Goal: Task Accomplishment & Management: Complete application form

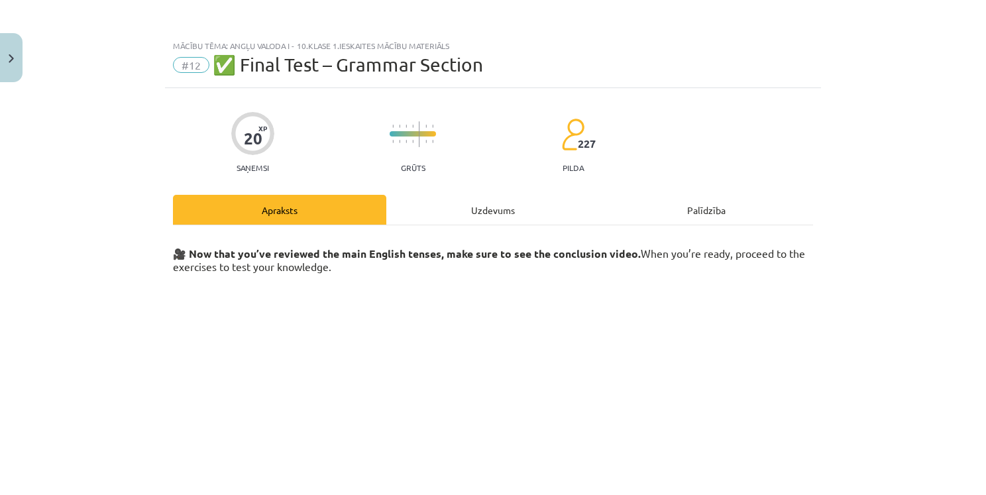
scroll to position [184, 0]
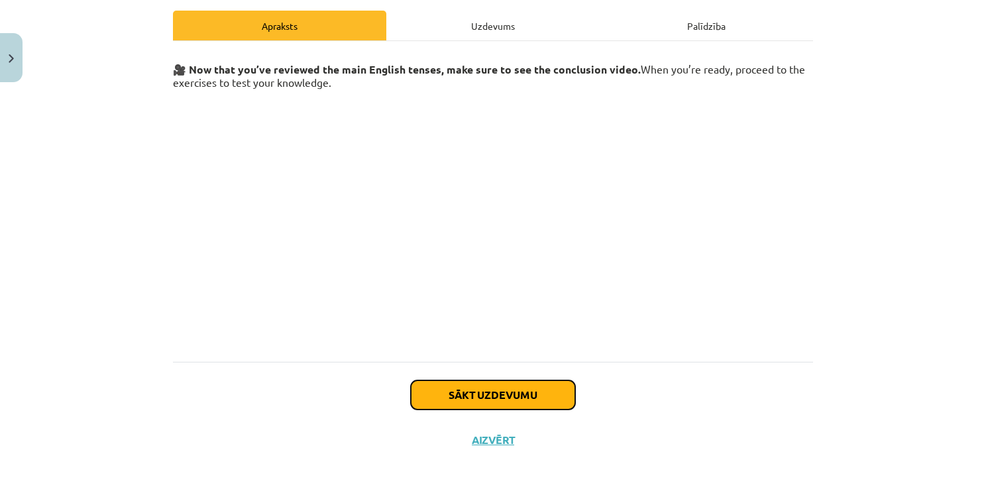
click at [532, 390] on button "Sākt uzdevumu" at bounding box center [493, 394] width 164 height 29
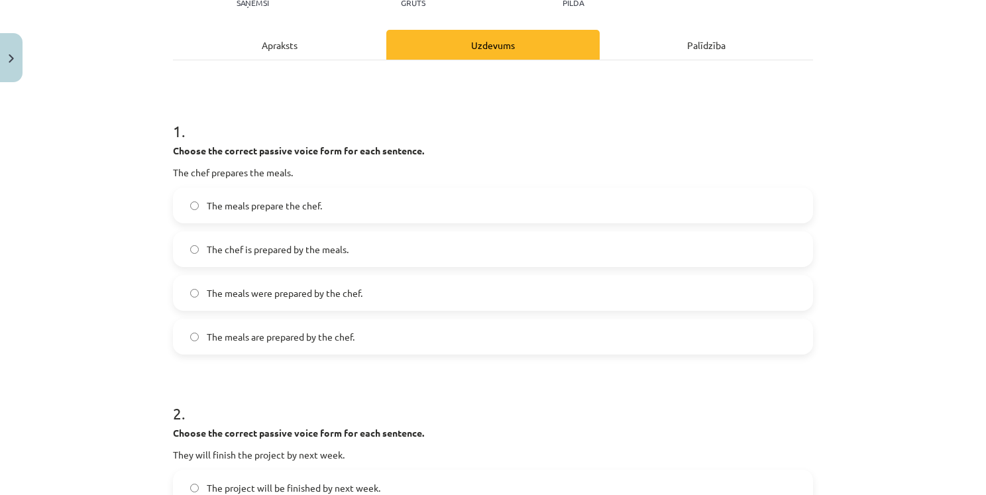
scroll to position [166, 0]
click at [249, 341] on span "The meals are prepared by the chef." at bounding box center [281, 336] width 148 height 14
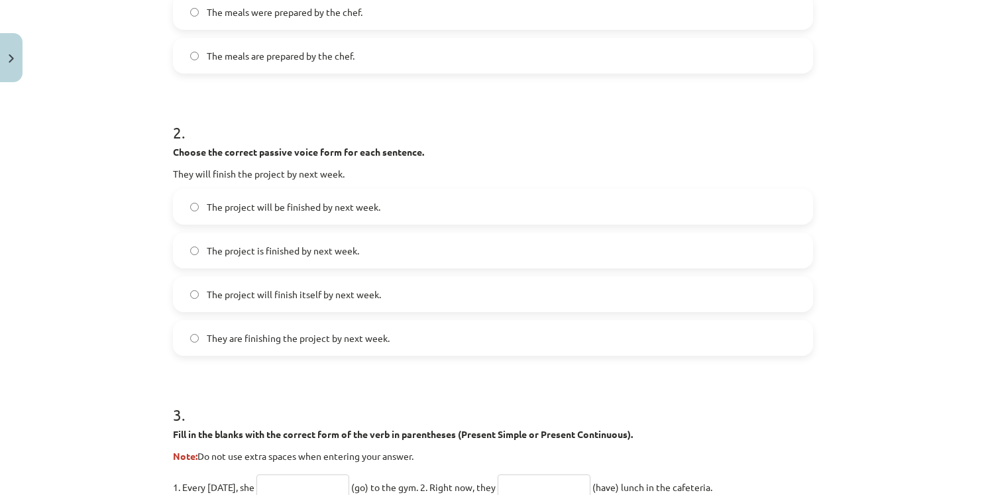
scroll to position [469, 0]
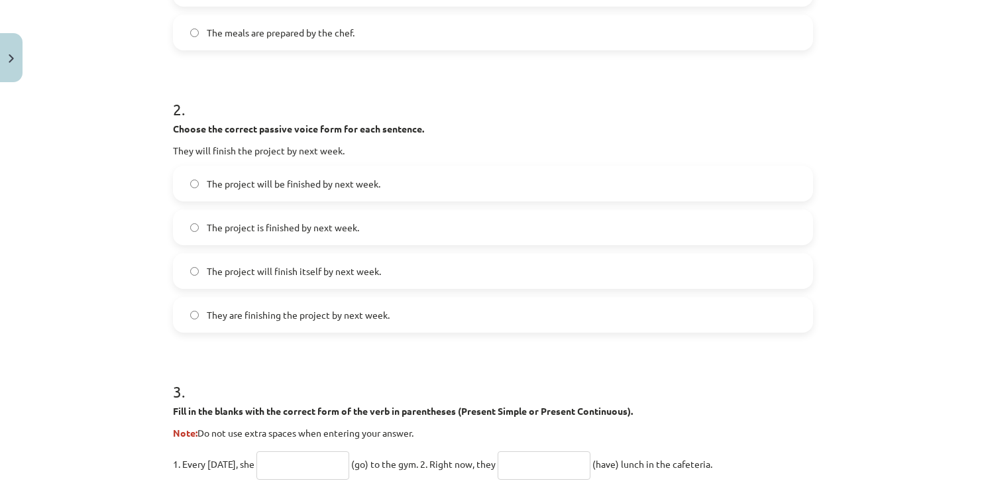
click at [208, 189] on span "The project will be finished by next week." at bounding box center [294, 184] width 174 height 14
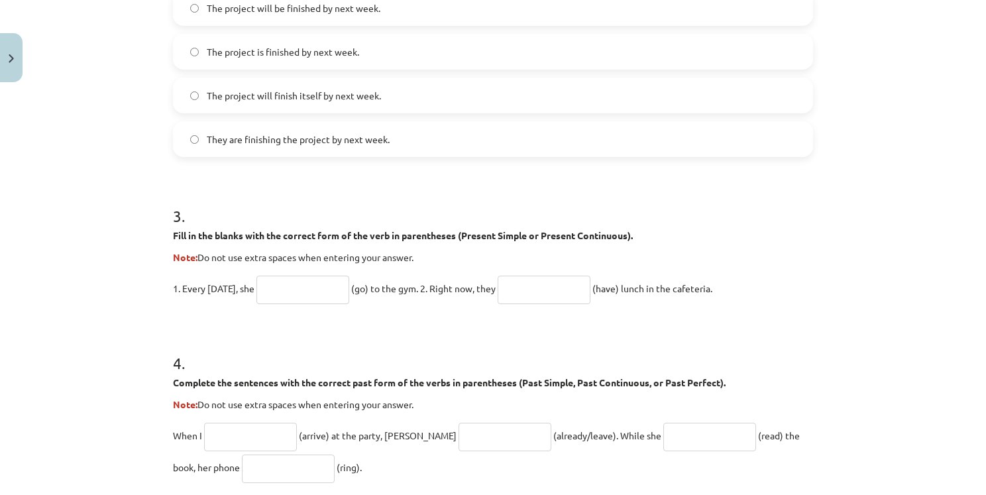
scroll to position [668, 0]
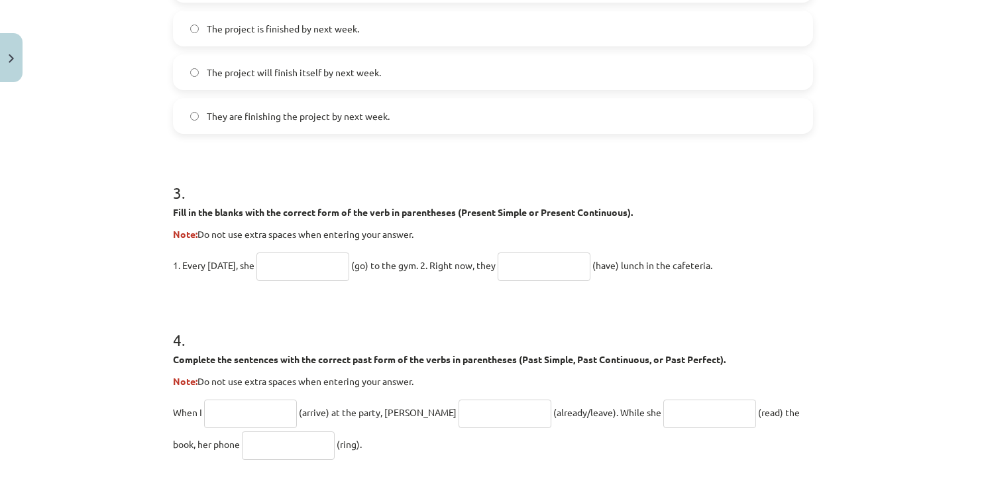
click at [290, 260] on input "text" at bounding box center [302, 266] width 93 height 28
type input "****"
click at [529, 268] on input "text" at bounding box center [544, 266] width 93 height 28
type input "*"
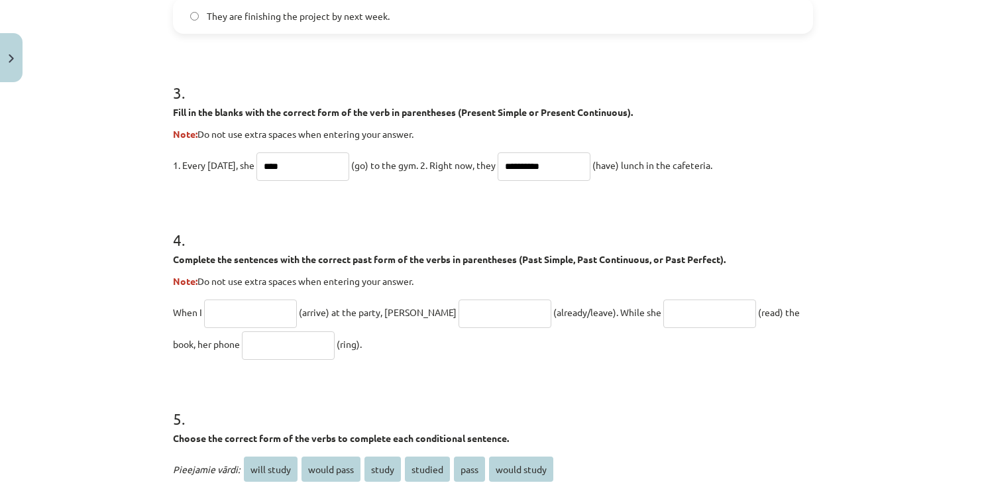
scroll to position [800, 0]
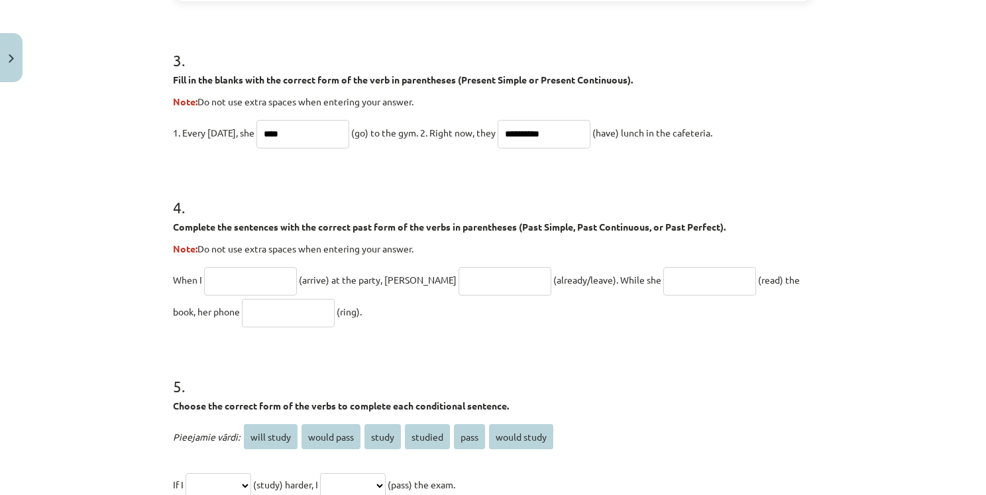
type input "**********"
click at [663, 275] on input "text" at bounding box center [709, 281] width 93 height 28
type input "**********"
drag, startPoint x: 238, startPoint y: 310, endPoint x: 244, endPoint y: 311, distance: 6.8
click at [242, 309] on input "text" at bounding box center [288, 313] width 93 height 28
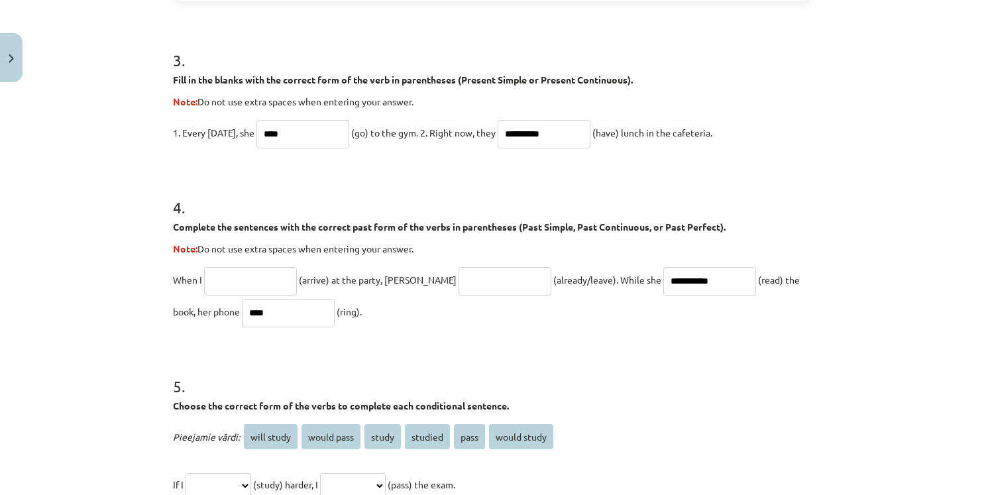
type input "****"
click at [280, 276] on input "text" at bounding box center [250, 281] width 93 height 28
type input "*******"
click at [464, 272] on input "text" at bounding box center [504, 281] width 93 height 28
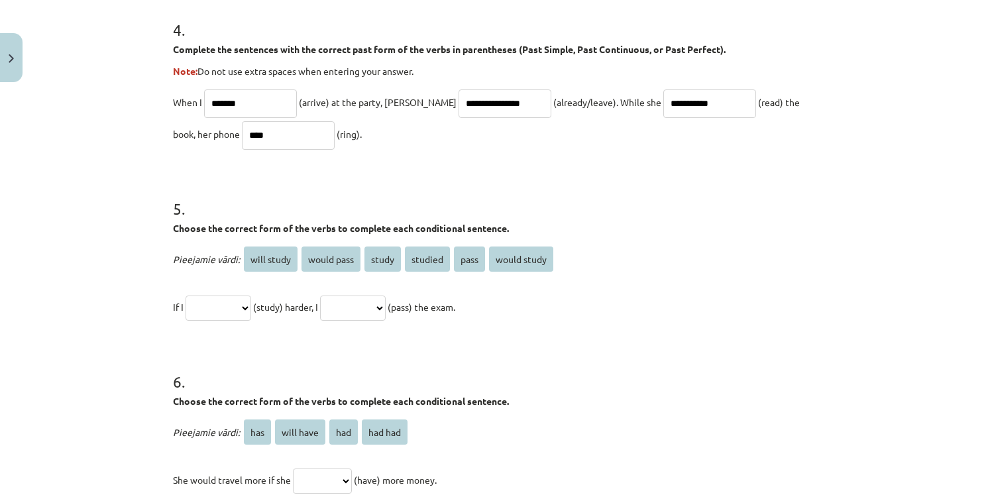
scroll to position [999, 0]
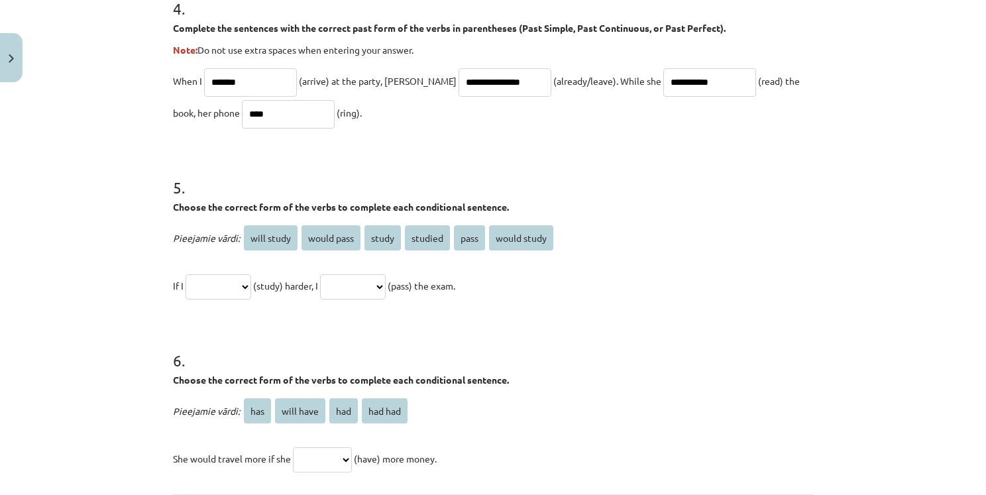
type input "**********"
click at [267, 239] on span "will study" at bounding box center [271, 237] width 54 height 25
click at [484, 274] on p "**********" at bounding box center [493, 286] width 640 height 32
click at [251, 290] on select "**********" at bounding box center [219, 286] width 66 height 25
select select "*******"
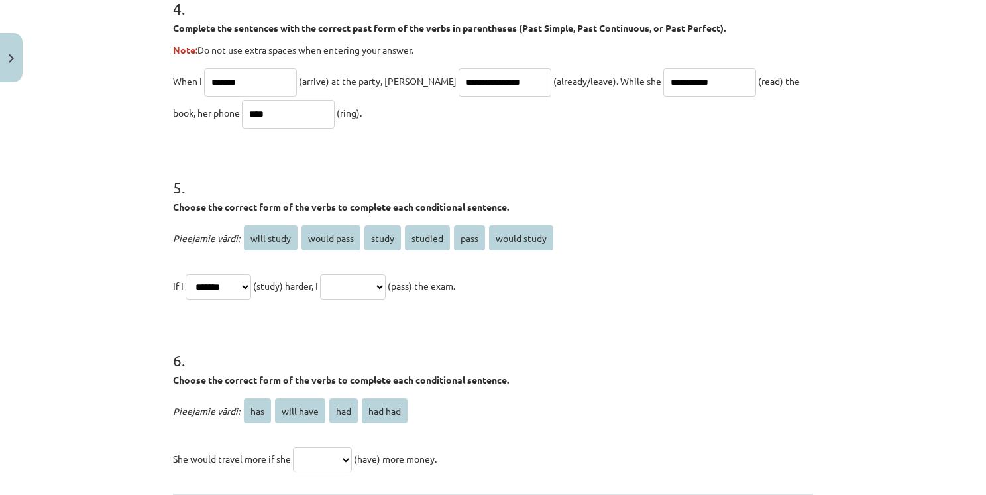
click at [186, 274] on select "**********" at bounding box center [219, 286] width 66 height 25
click at [386, 291] on select "**********" at bounding box center [353, 286] width 66 height 25
select select "**********"
click at [336, 274] on select "**********" at bounding box center [353, 286] width 66 height 25
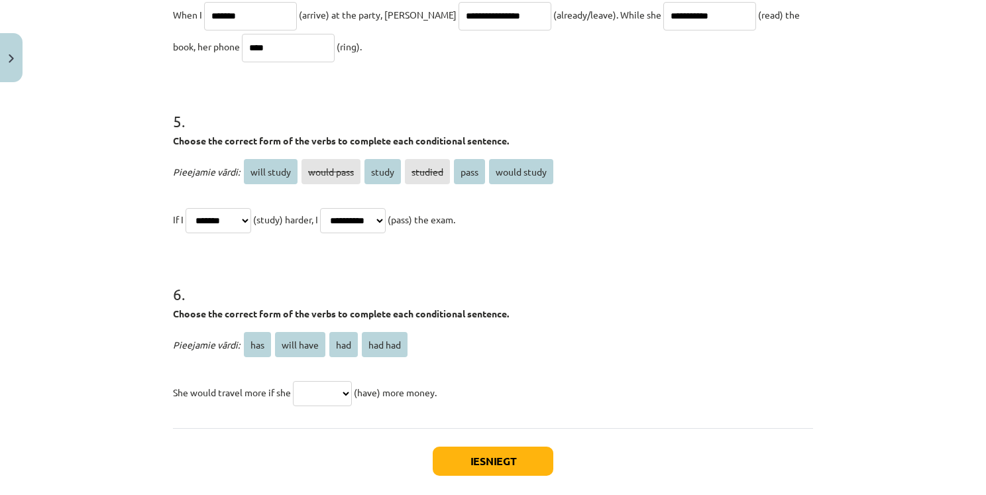
click at [352, 394] on select "*** ********* *** *******" at bounding box center [322, 393] width 59 height 25
select select "***"
click at [293, 381] on select "*** ********* *** *******" at bounding box center [322, 393] width 59 height 25
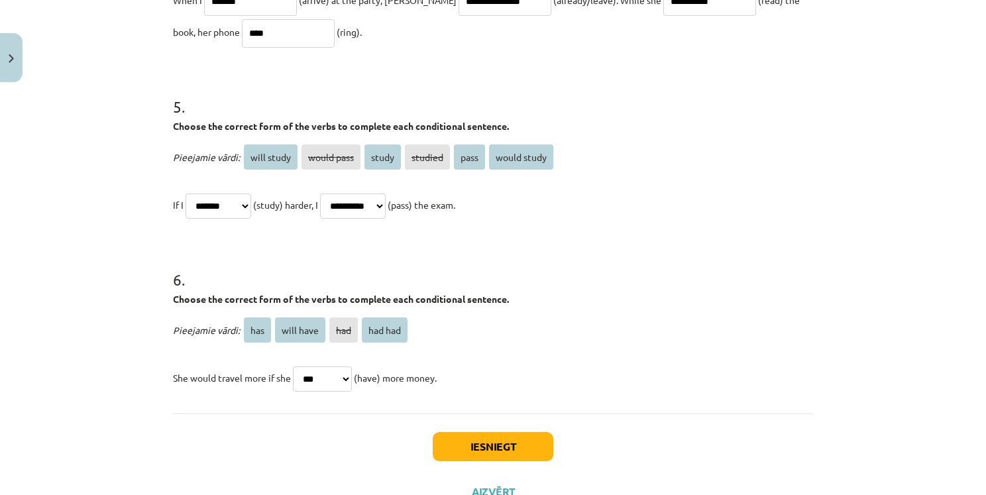
scroll to position [1132, 0]
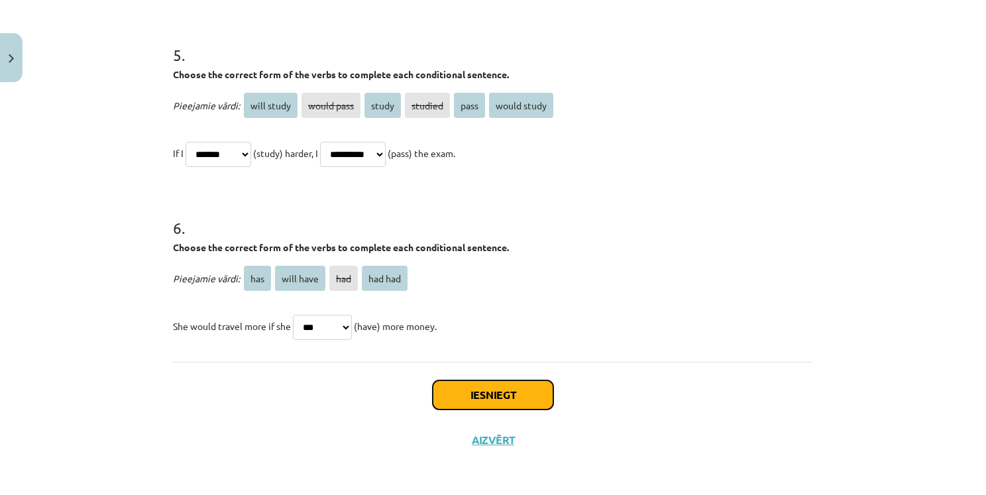
click at [525, 402] on button "Iesniegt" at bounding box center [493, 394] width 121 height 29
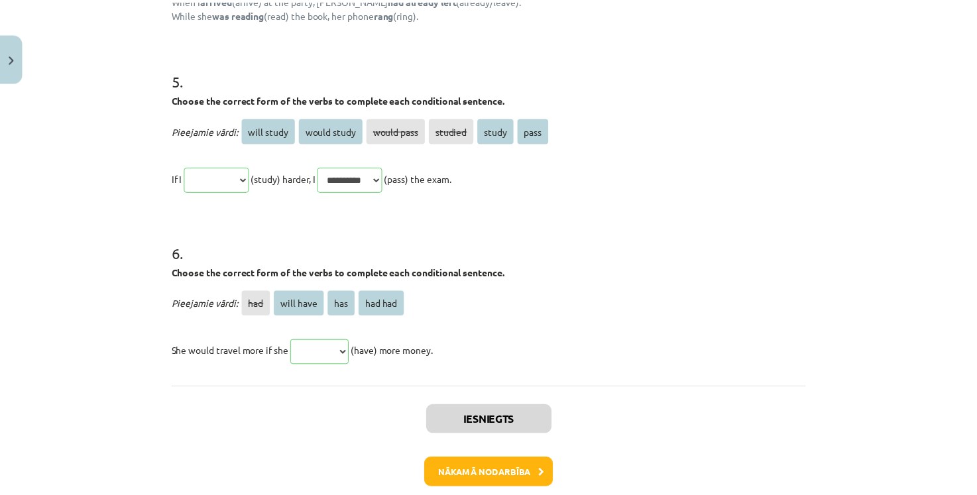
scroll to position [1368, 0]
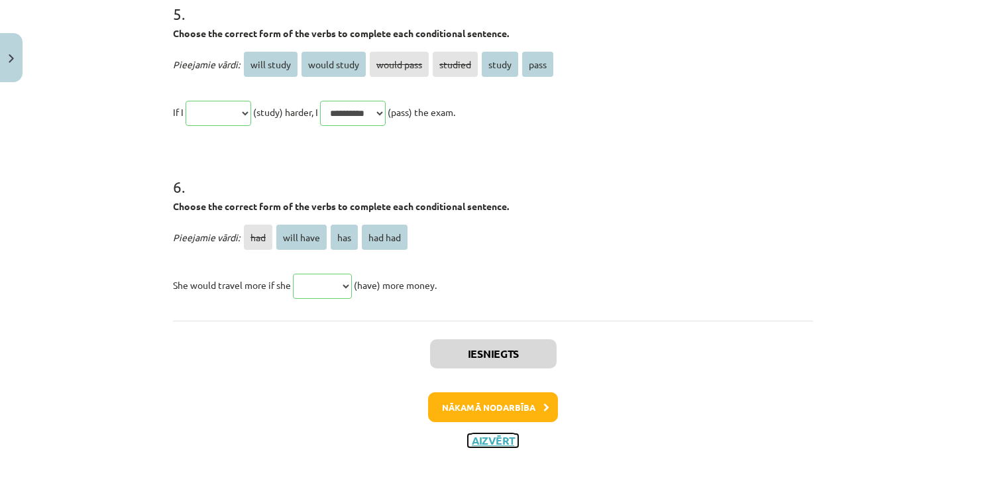
click at [494, 443] on button "Aizvērt" at bounding box center [493, 440] width 50 height 13
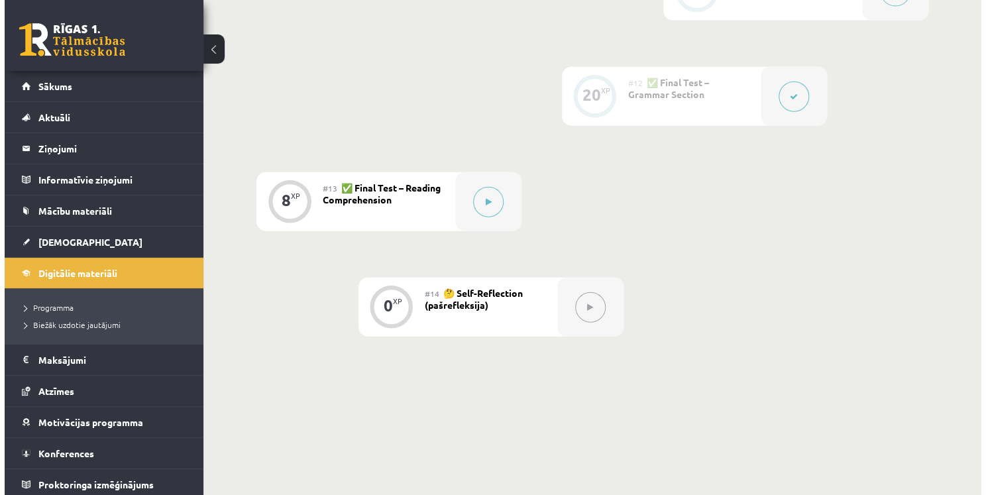
scroll to position [1538, 0]
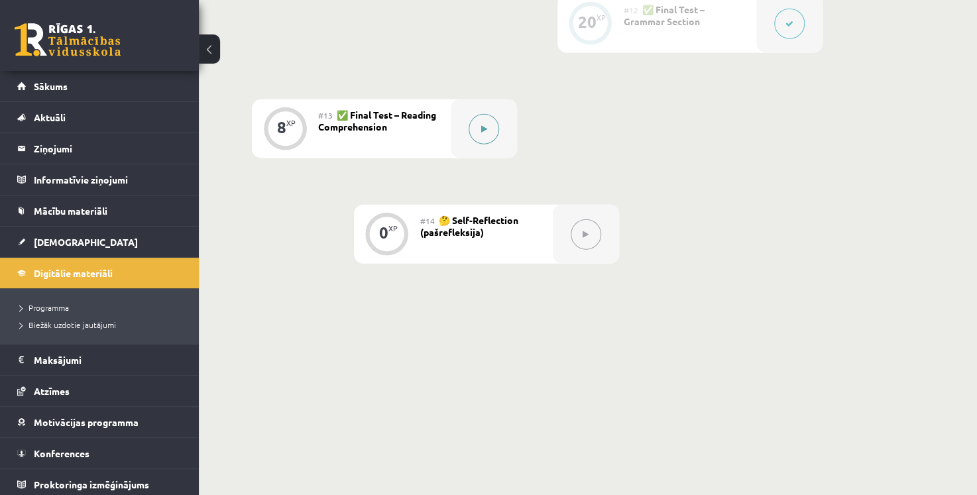
click at [482, 135] on button at bounding box center [483, 129] width 30 height 30
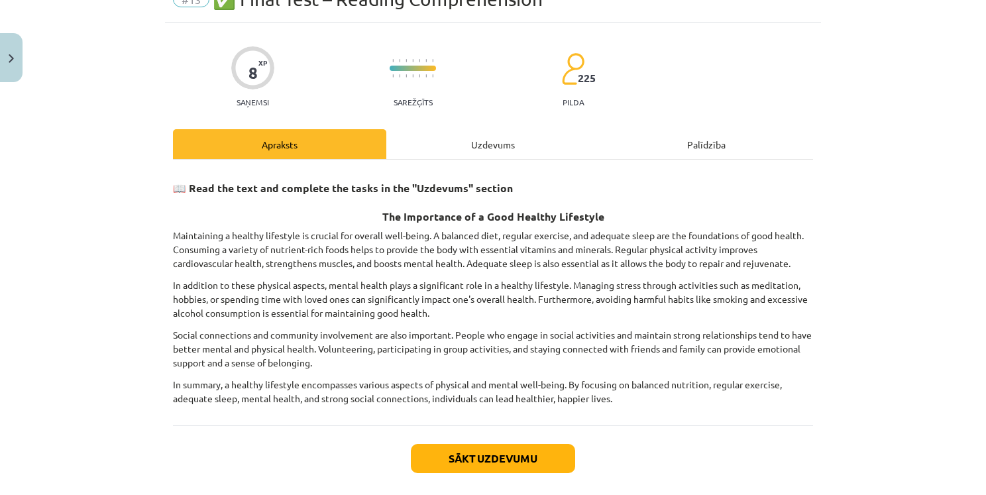
scroll to position [127, 0]
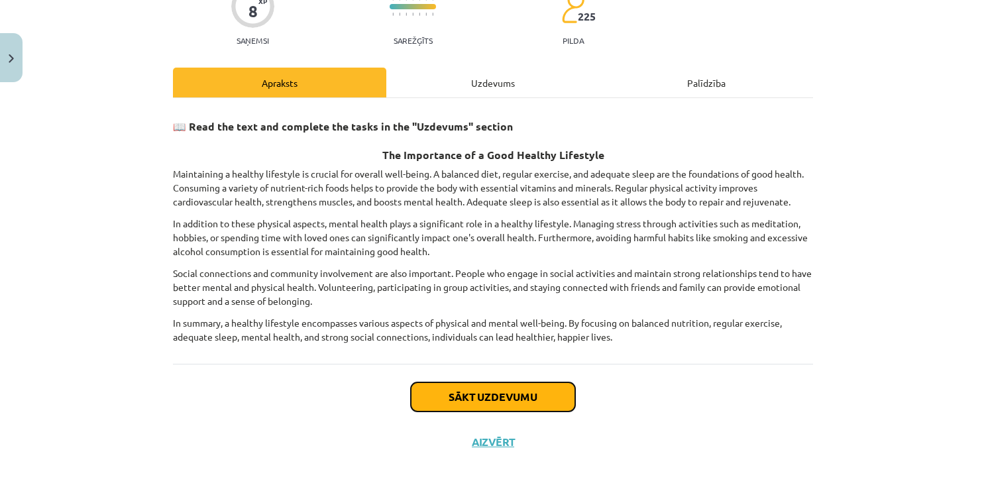
click at [519, 393] on button "Sākt uzdevumu" at bounding box center [493, 396] width 164 height 29
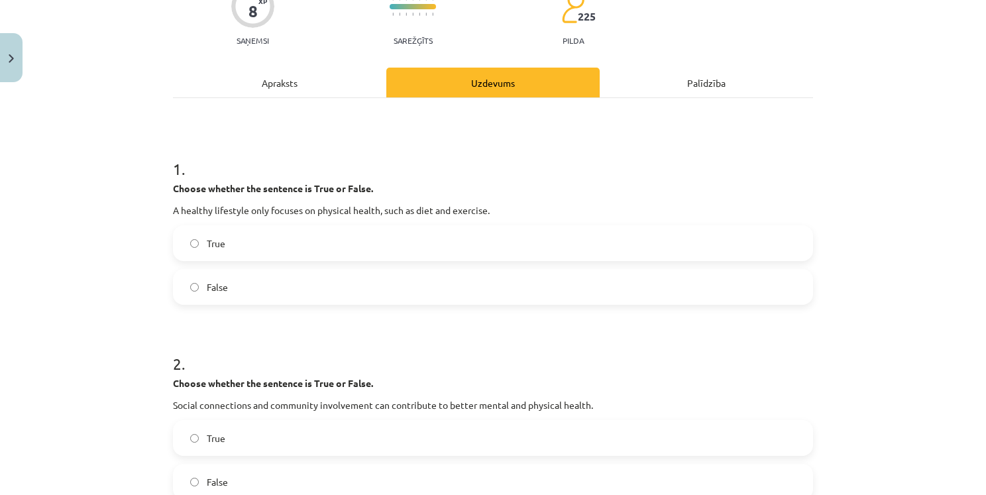
scroll to position [33, 0]
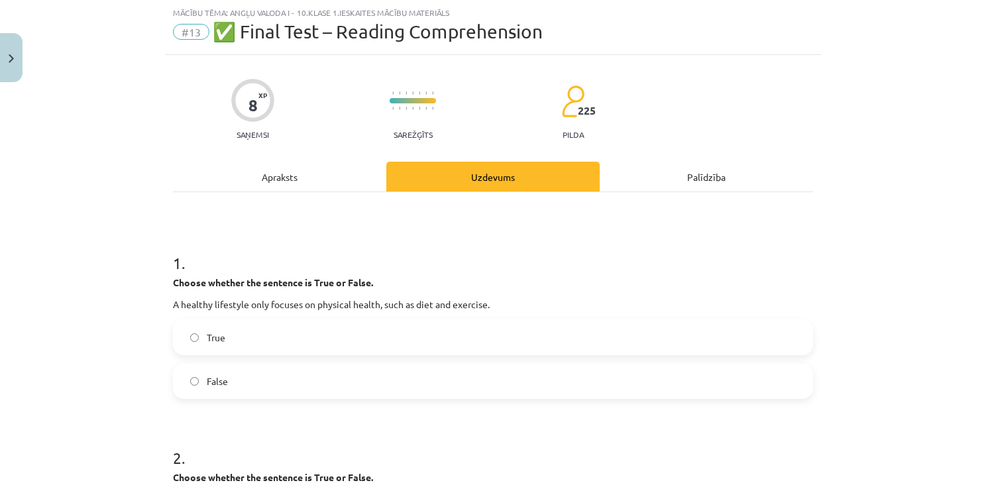
click at [267, 382] on label "False" at bounding box center [492, 380] width 637 height 33
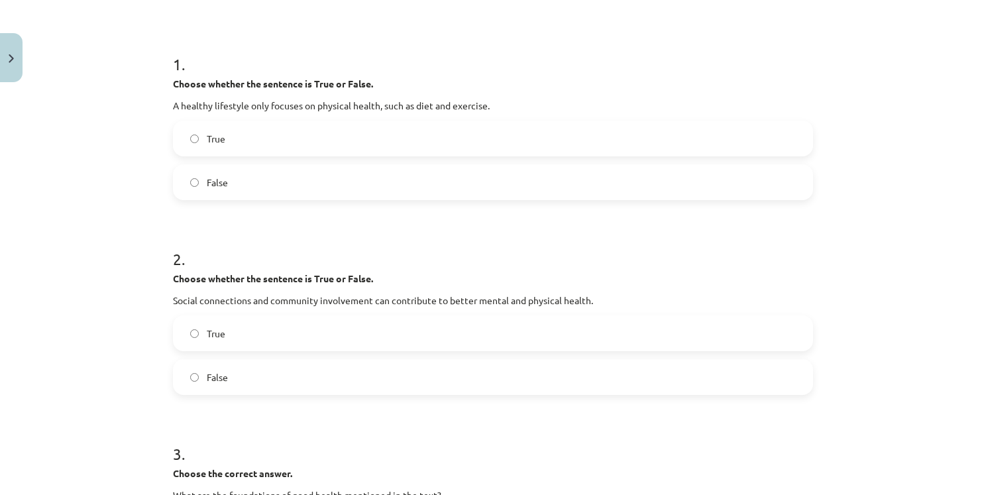
scroll to position [298, 0]
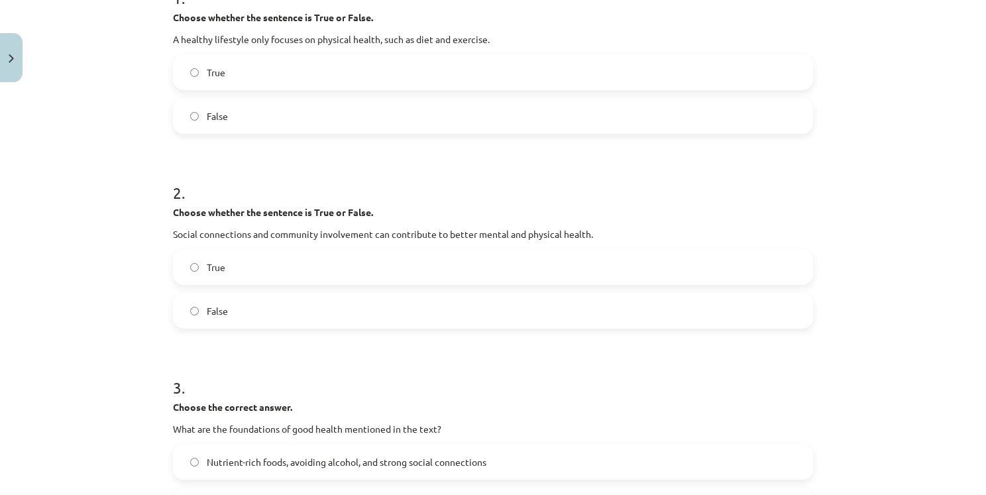
click at [306, 264] on label "True" at bounding box center [492, 266] width 637 height 33
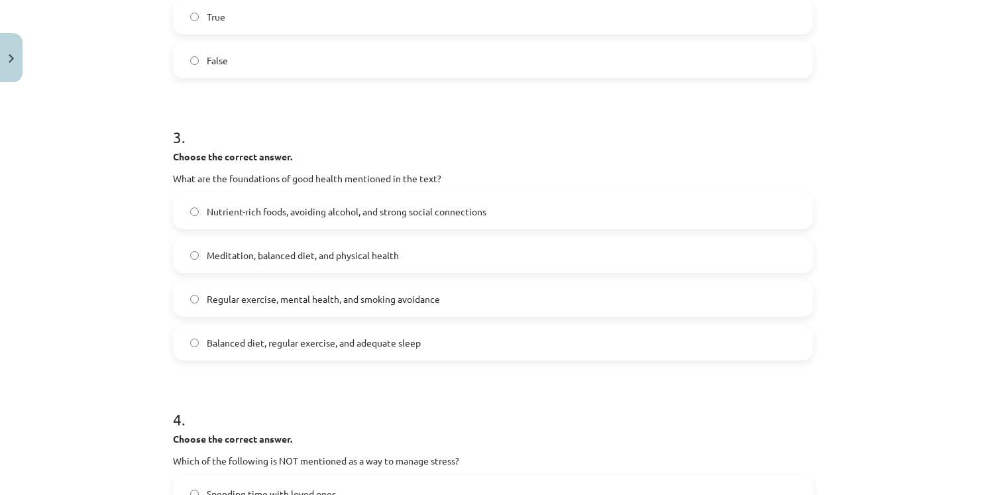
scroll to position [563, 0]
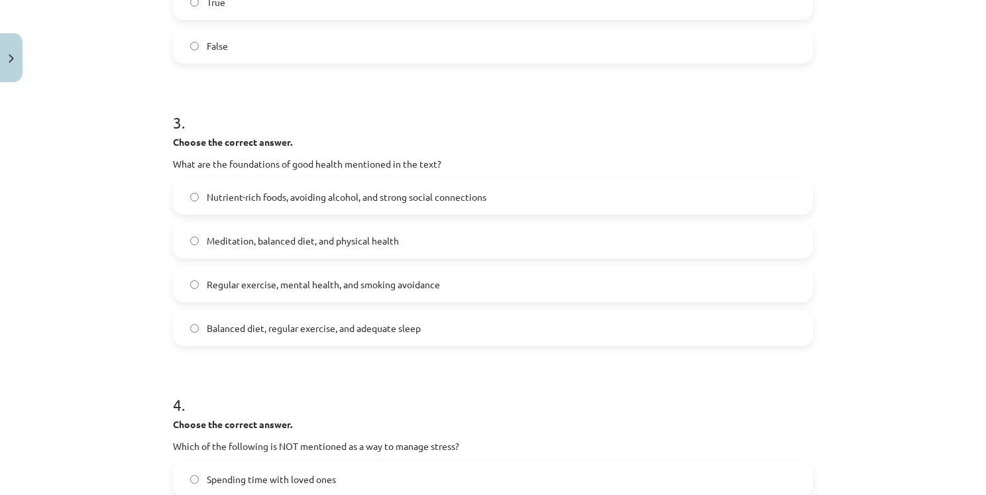
click at [246, 328] on span "Balanced diet, regular exercise, and adequate sleep" at bounding box center [314, 328] width 214 height 14
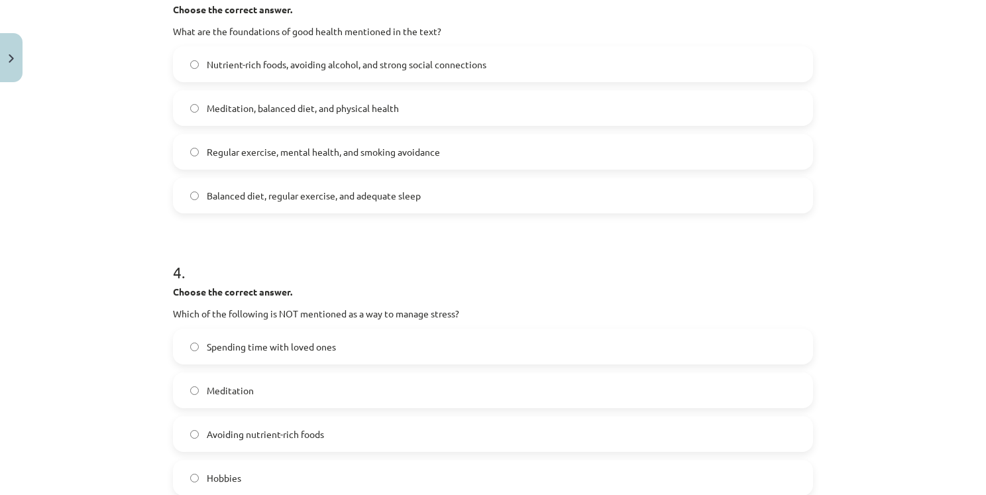
scroll to position [762, 0]
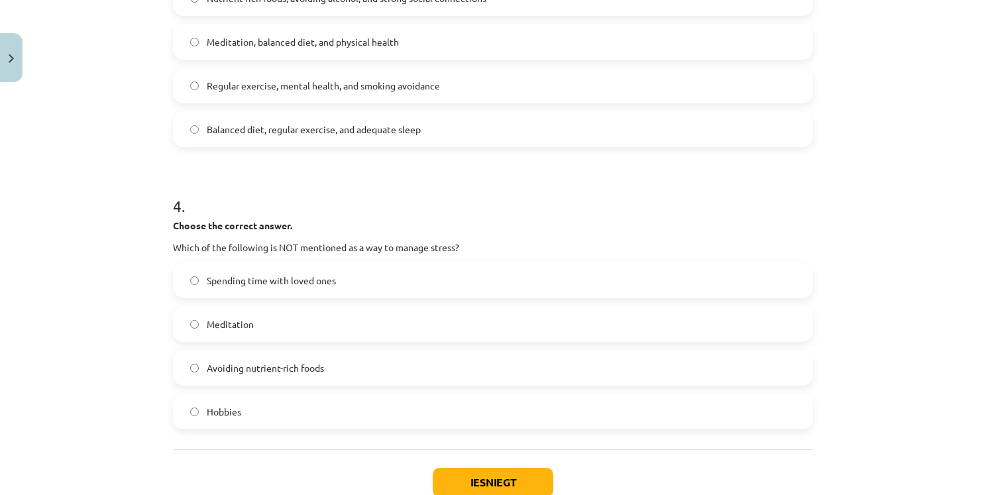
click at [235, 370] on span "Avoiding nutrient-rich foods" at bounding box center [265, 368] width 117 height 14
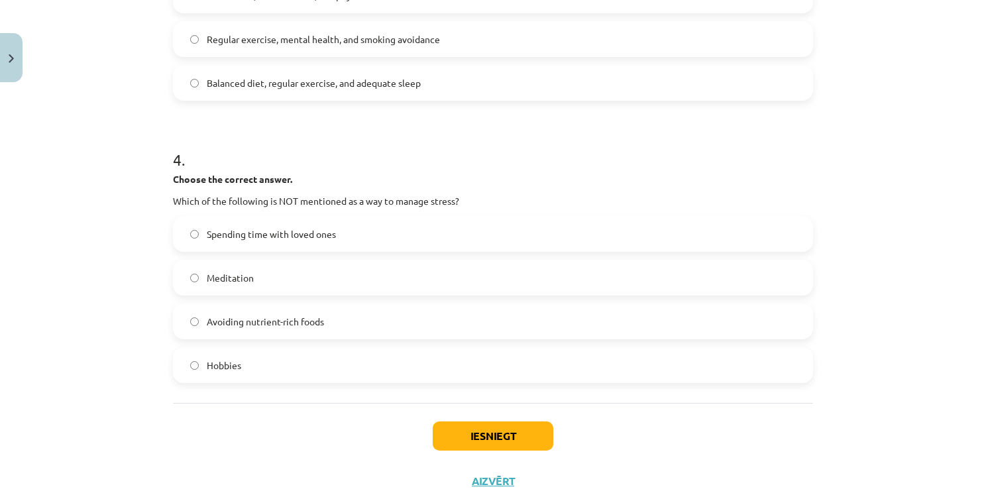
scroll to position [828, 0]
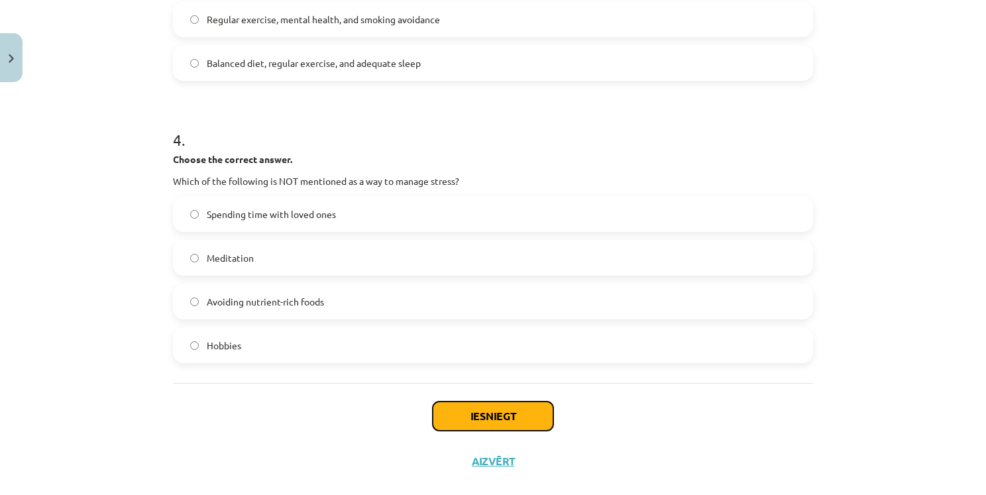
click at [504, 418] on button "Iesniegt" at bounding box center [493, 416] width 121 height 29
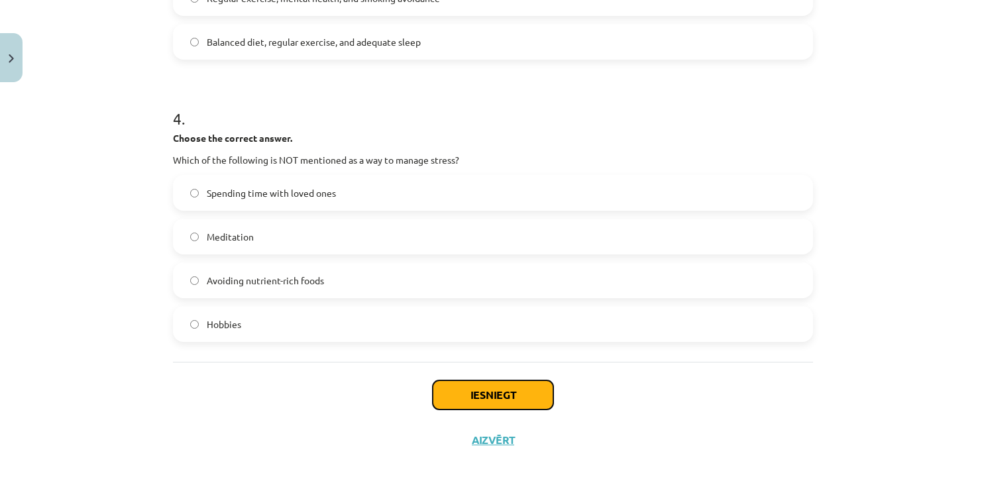
click at [492, 393] on button "Iesniegt" at bounding box center [493, 394] width 121 height 29
click at [494, 392] on button "Iesniegt" at bounding box center [493, 394] width 121 height 29
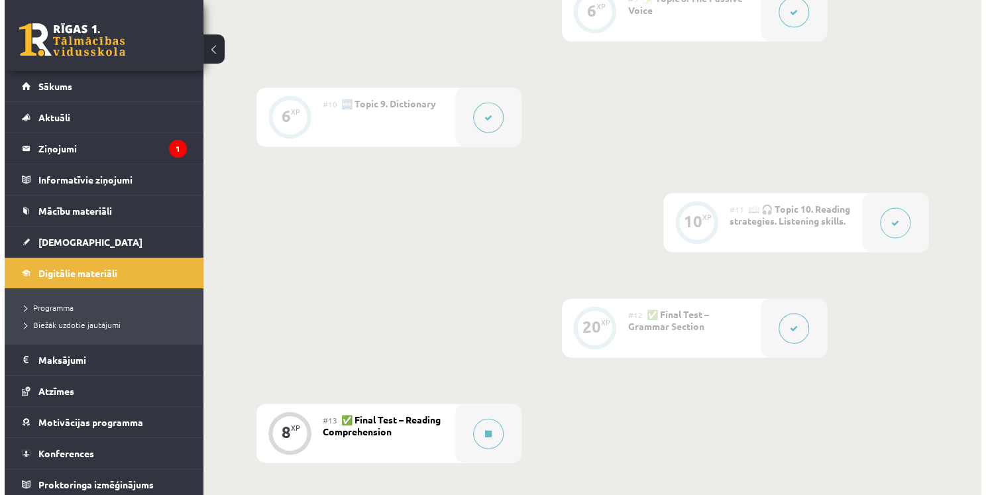
scroll to position [1524, 0]
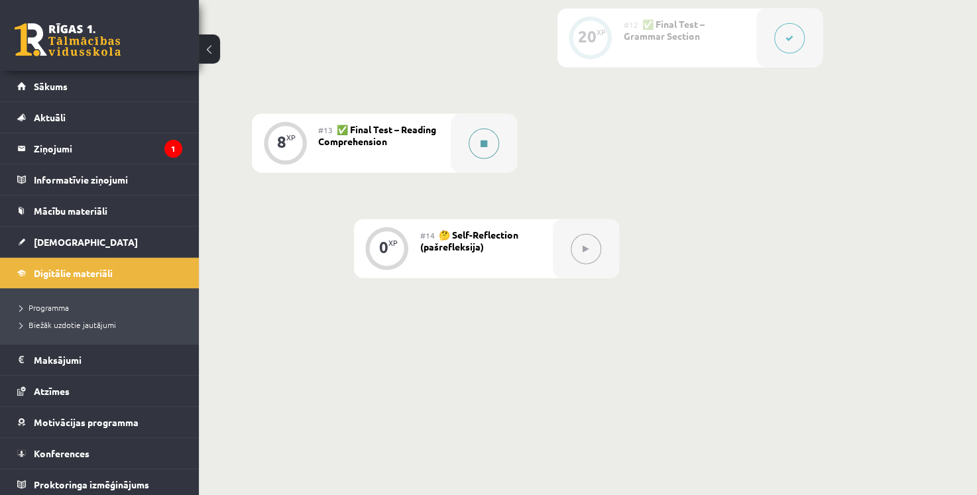
click at [490, 164] on div at bounding box center [484, 143] width 66 height 59
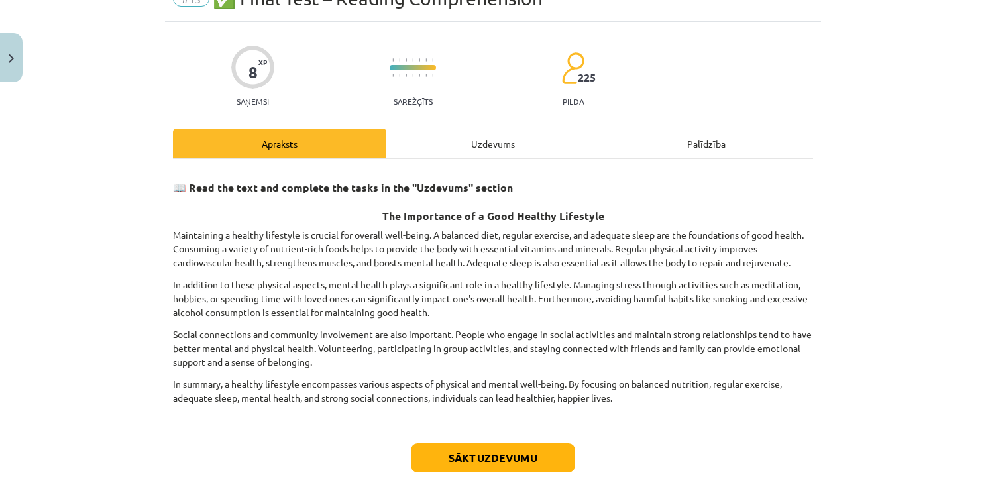
click at [506, 148] on div "Uzdevums" at bounding box center [492, 144] width 213 height 30
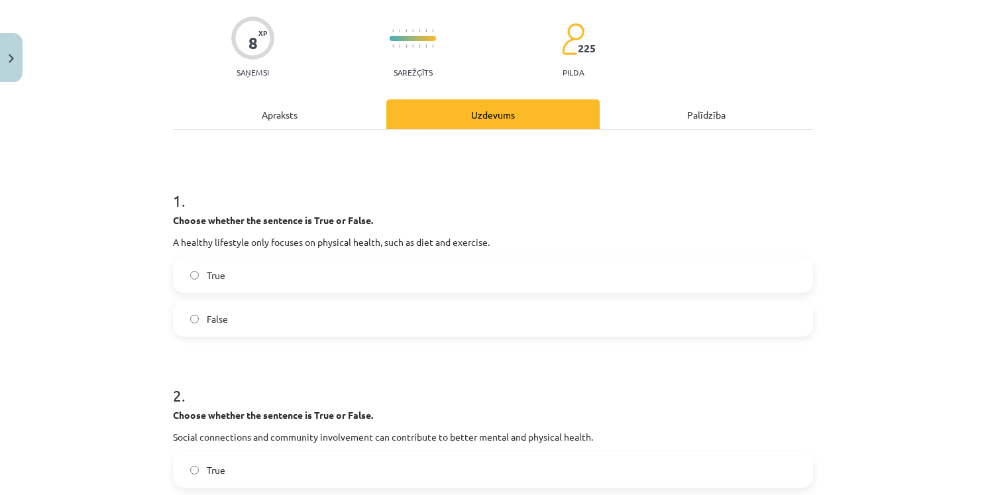
scroll to position [166, 0]
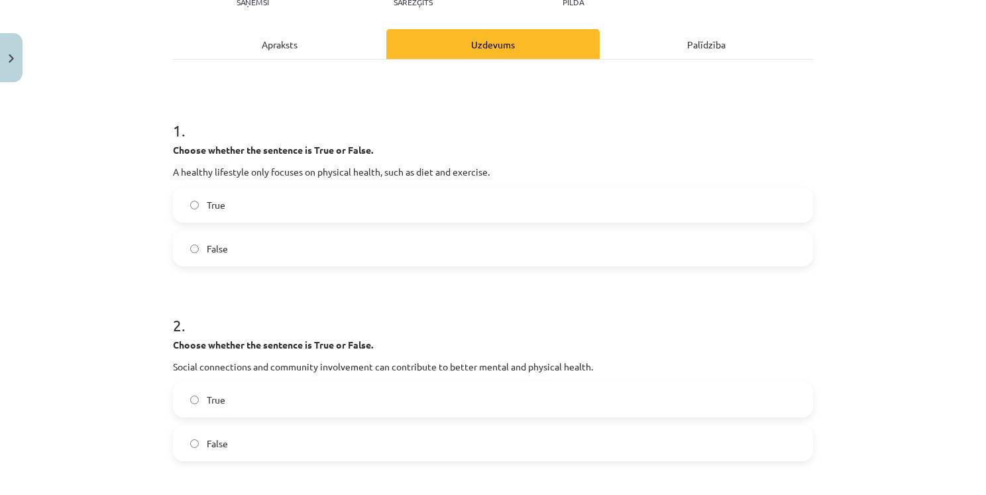
click at [233, 254] on label "False" at bounding box center [492, 248] width 637 height 33
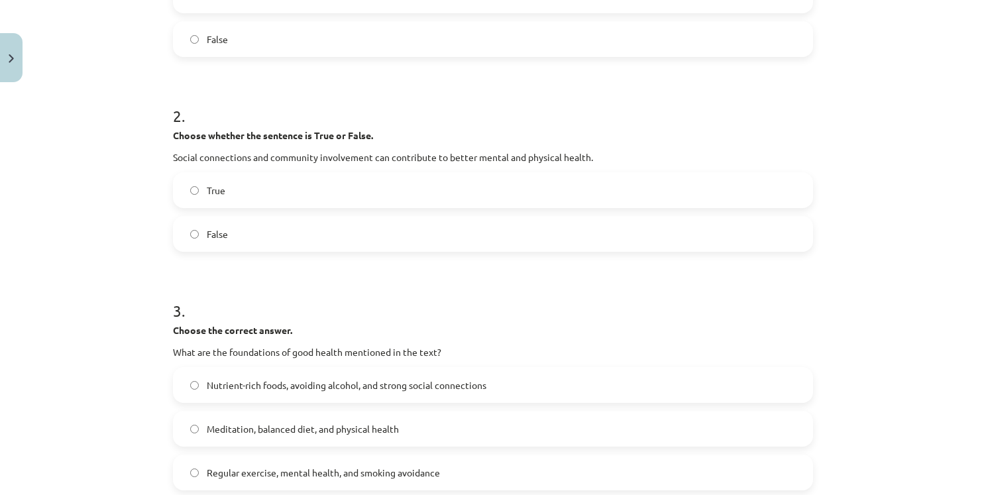
scroll to position [431, 0]
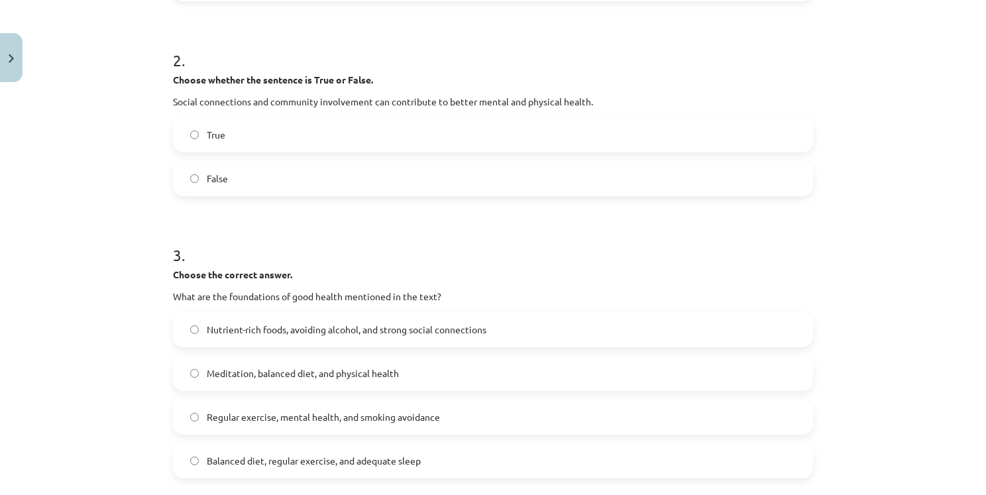
click at [268, 125] on label "True" at bounding box center [492, 134] width 637 height 33
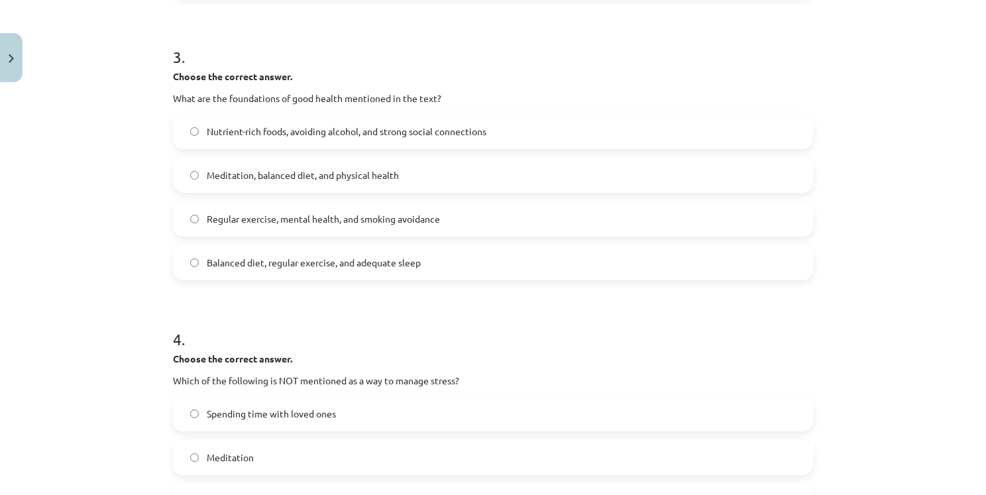
scroll to position [629, 0]
click at [246, 268] on label "Balanced diet, regular exercise, and adequate sleep" at bounding box center [492, 261] width 637 height 33
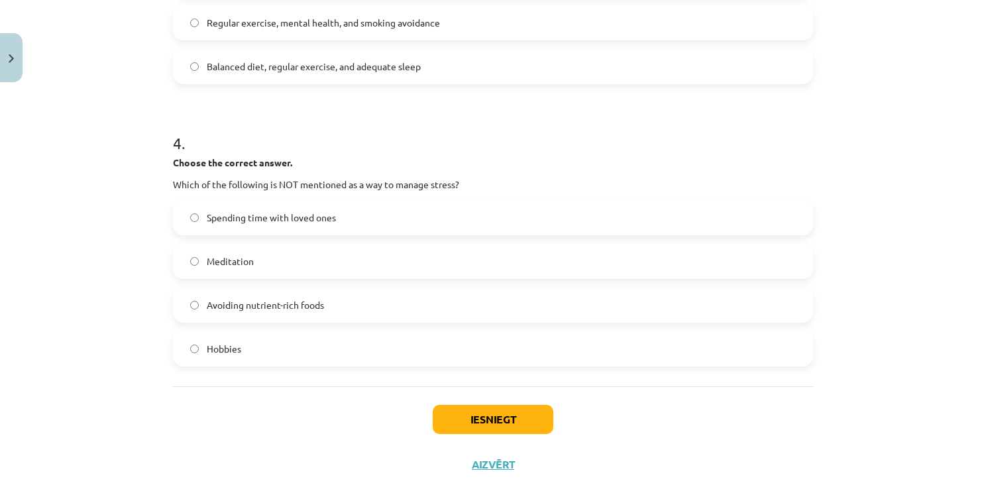
scroll to position [849, 0]
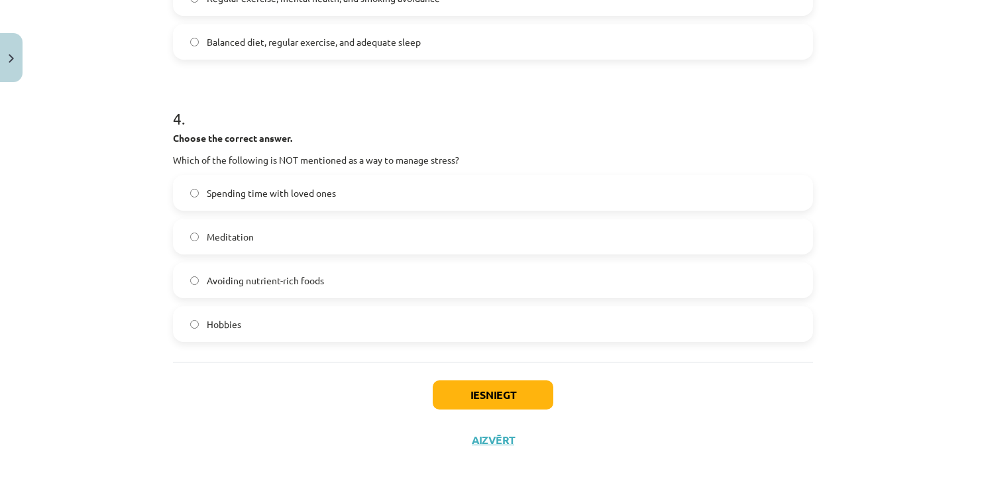
drag, startPoint x: 258, startPoint y: 284, endPoint x: 268, endPoint y: 290, distance: 11.6
click at [256, 284] on span "Avoiding nutrient-rich foods" at bounding box center [265, 281] width 117 height 14
click at [529, 391] on button "Iesniegt" at bounding box center [493, 394] width 121 height 29
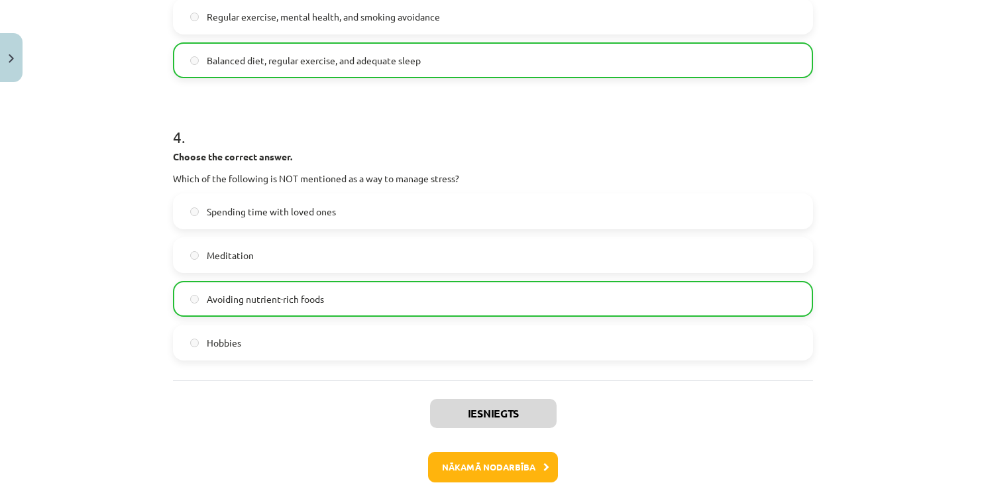
scroll to position [891, 0]
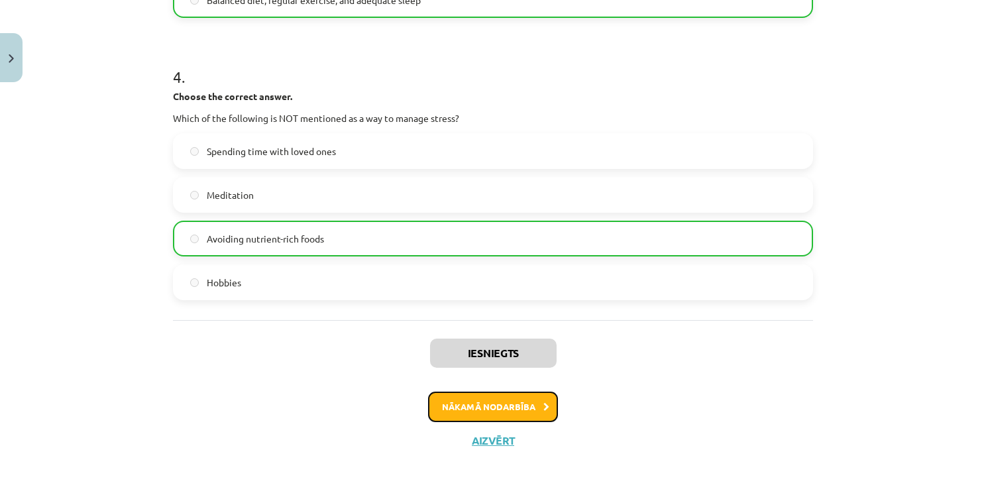
click at [486, 401] on button "Nākamā nodarbība" at bounding box center [493, 407] width 130 height 30
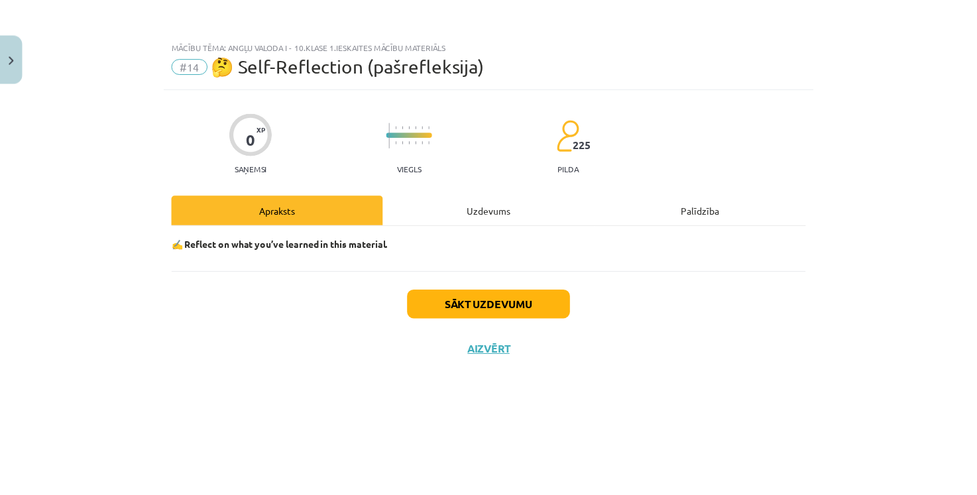
scroll to position [0, 0]
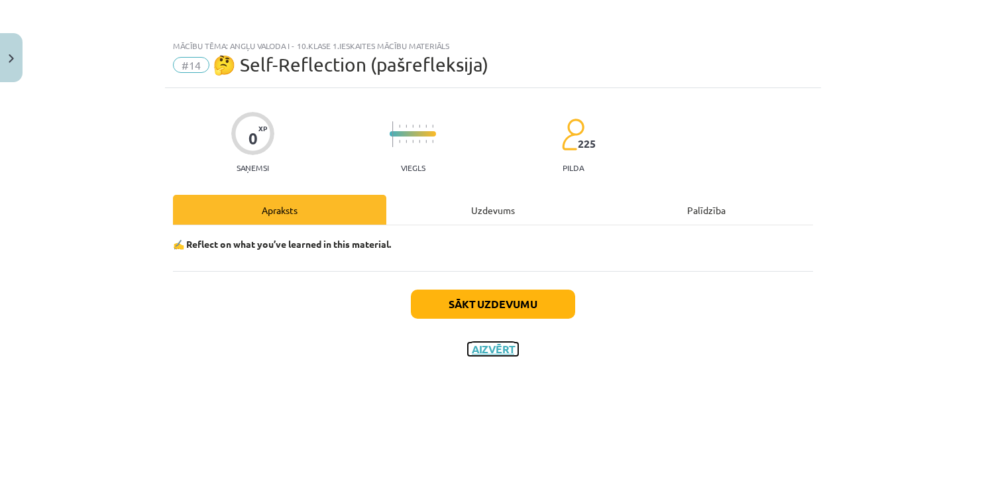
click at [507, 345] on button "Aizvērt" at bounding box center [493, 349] width 50 height 13
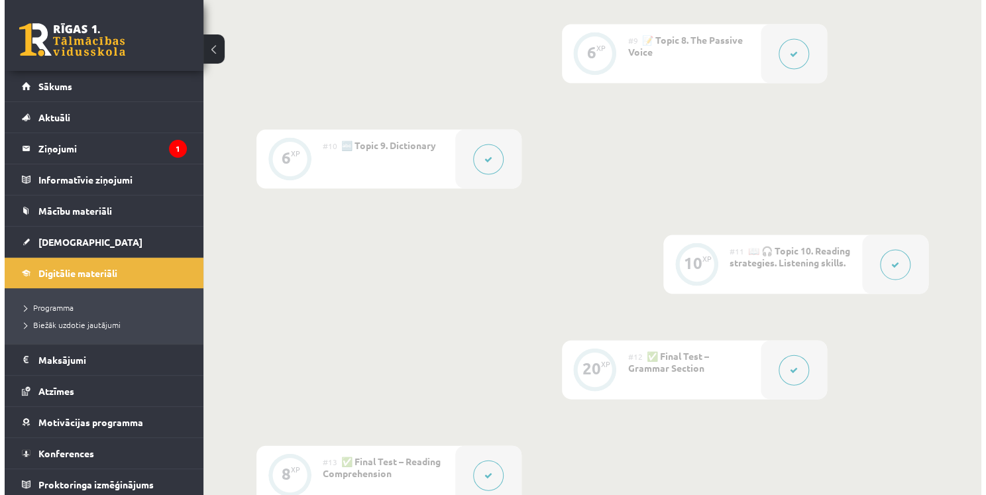
scroll to position [1538, 0]
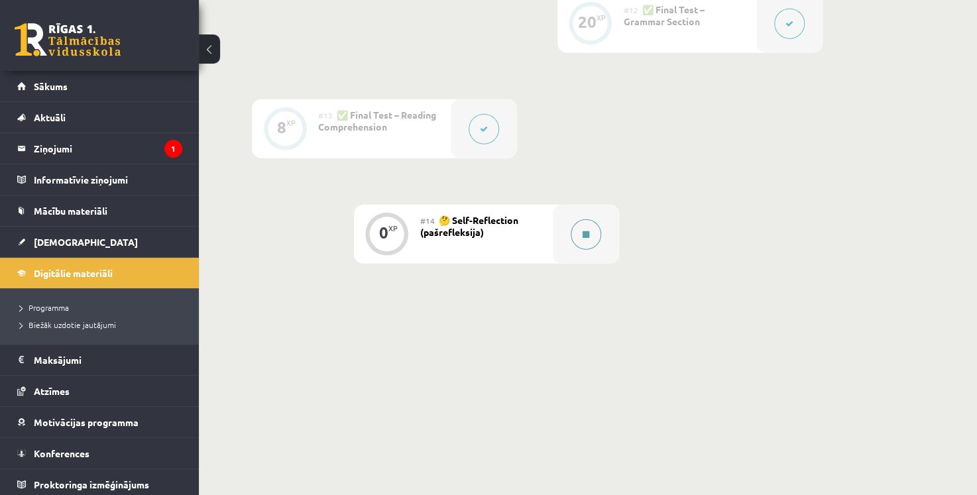
click at [582, 237] on icon at bounding box center [585, 235] width 7 height 8
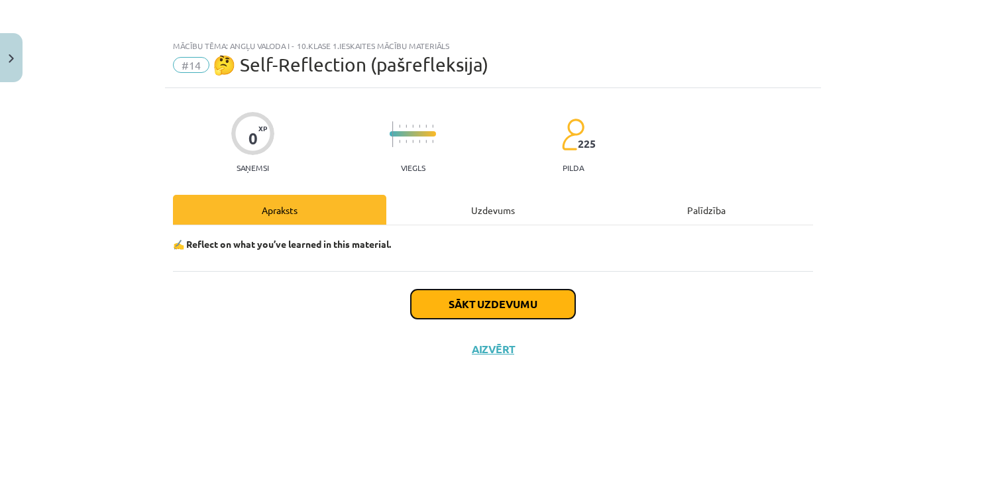
click at [548, 311] on button "Sākt uzdevumu" at bounding box center [493, 304] width 164 height 29
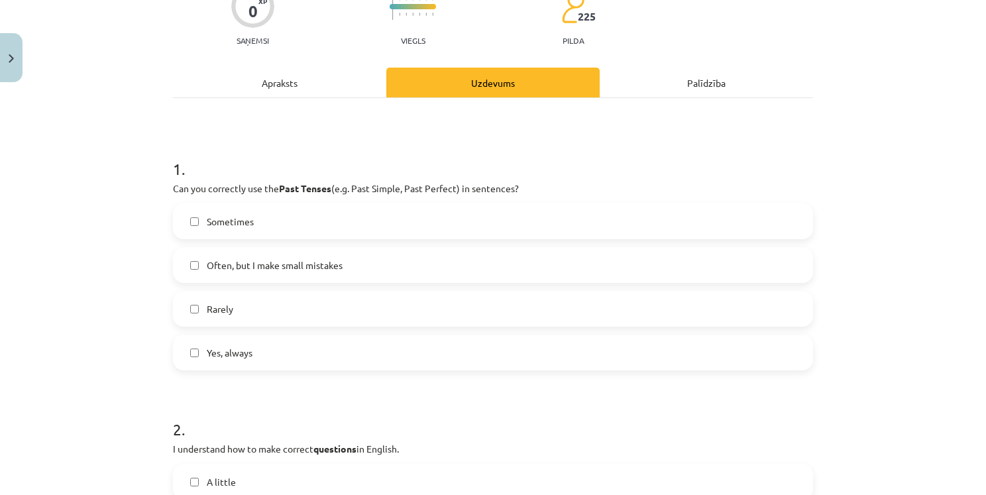
scroll to position [133, 0]
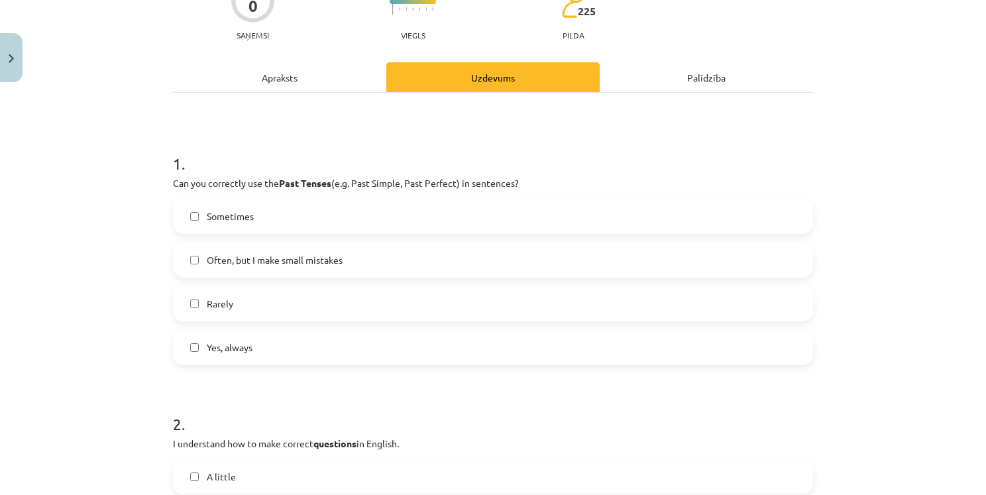
click at [221, 354] on span "Yes, always" at bounding box center [230, 348] width 46 height 14
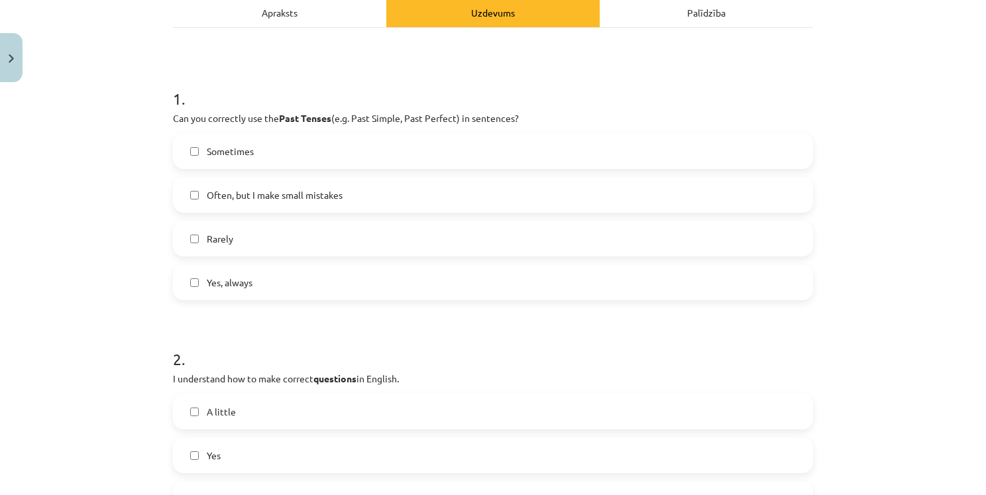
scroll to position [464, 0]
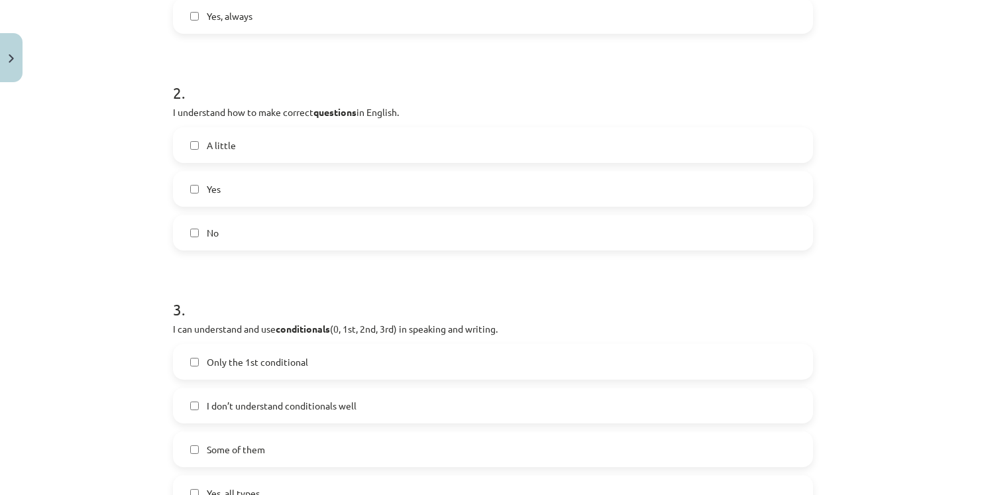
click at [207, 197] on label "Yes" at bounding box center [492, 188] width 637 height 33
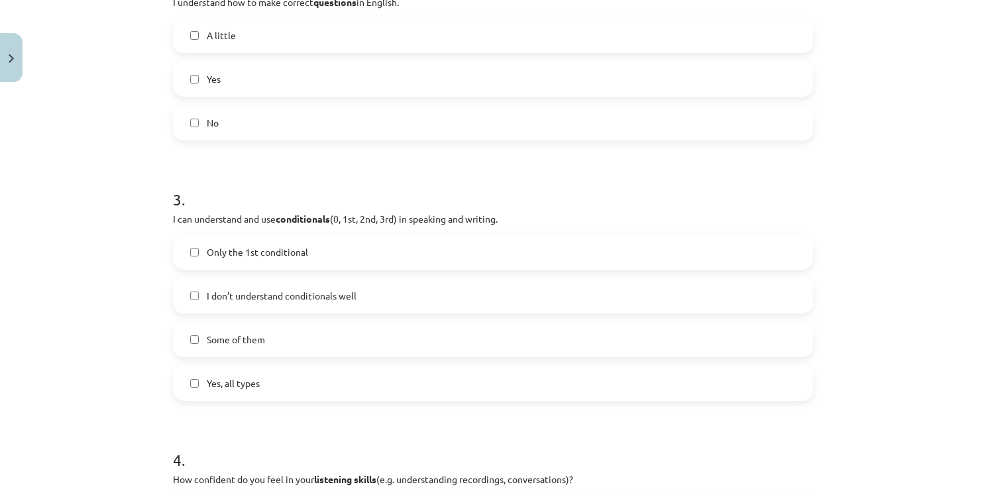
scroll to position [663, 0]
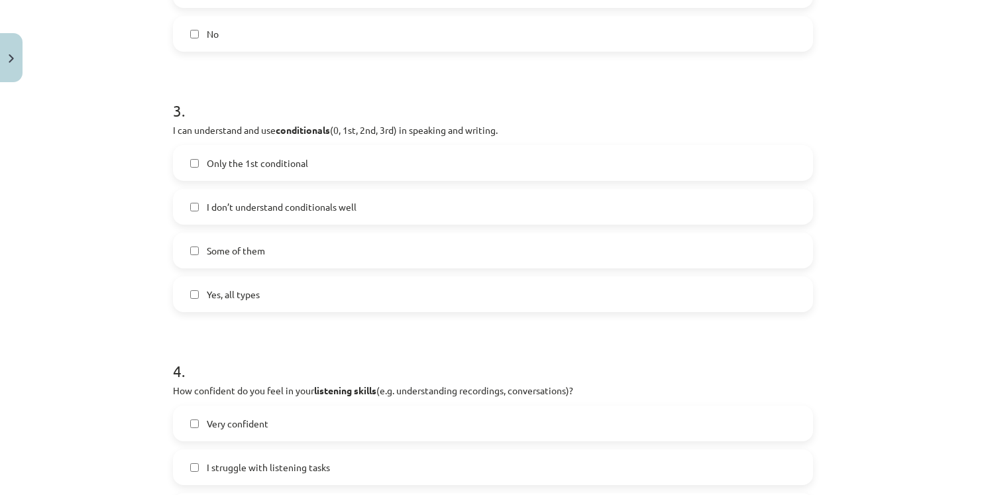
click at [227, 256] on span "Some of them" at bounding box center [236, 251] width 58 height 14
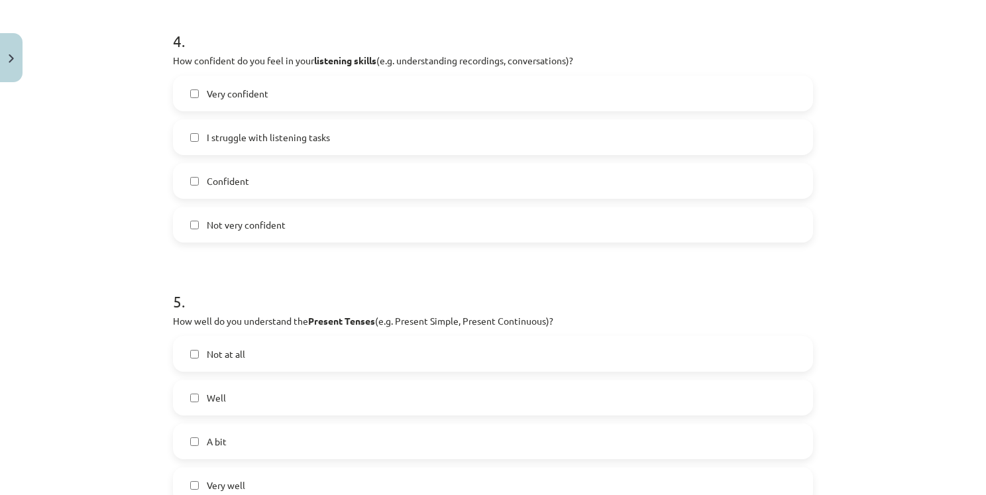
scroll to position [994, 0]
click at [241, 174] on span "Confident" at bounding box center [228, 180] width 42 height 14
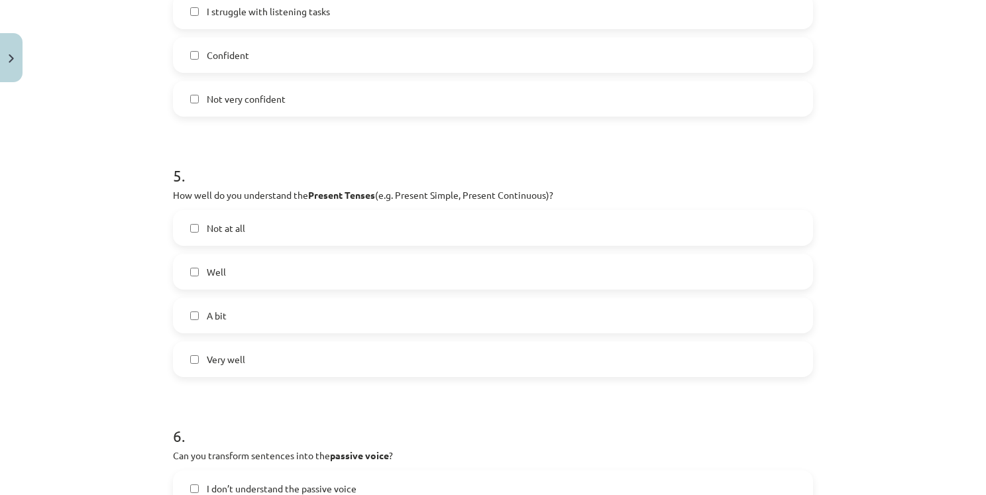
scroll to position [1126, 0]
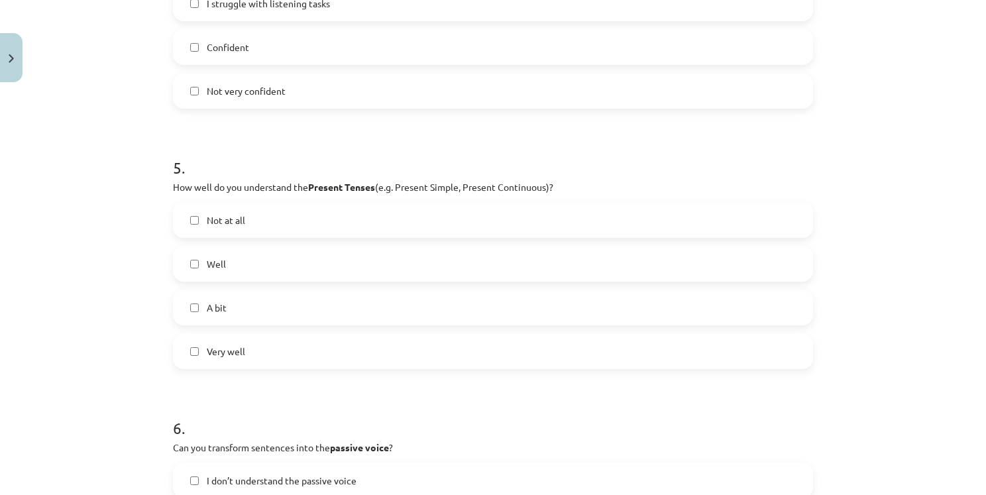
click at [211, 317] on label "A bit" at bounding box center [492, 307] width 637 height 33
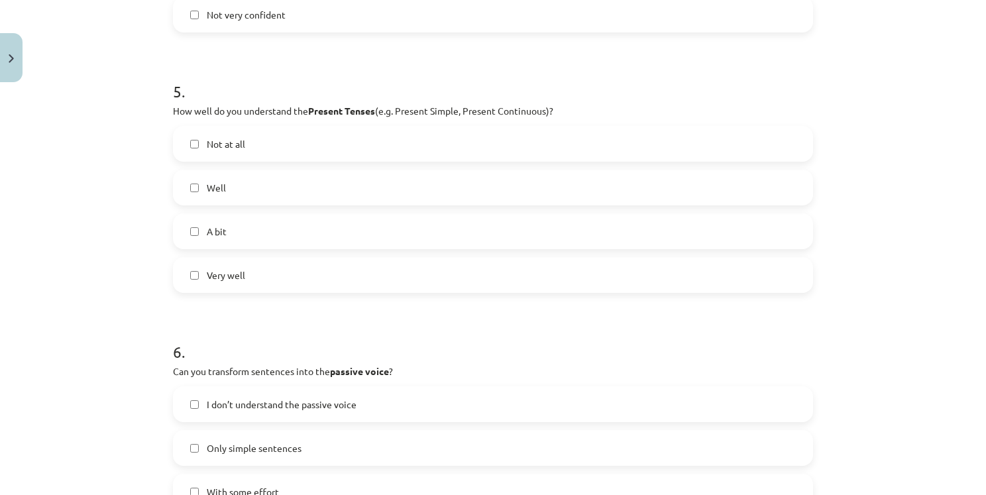
scroll to position [1259, 0]
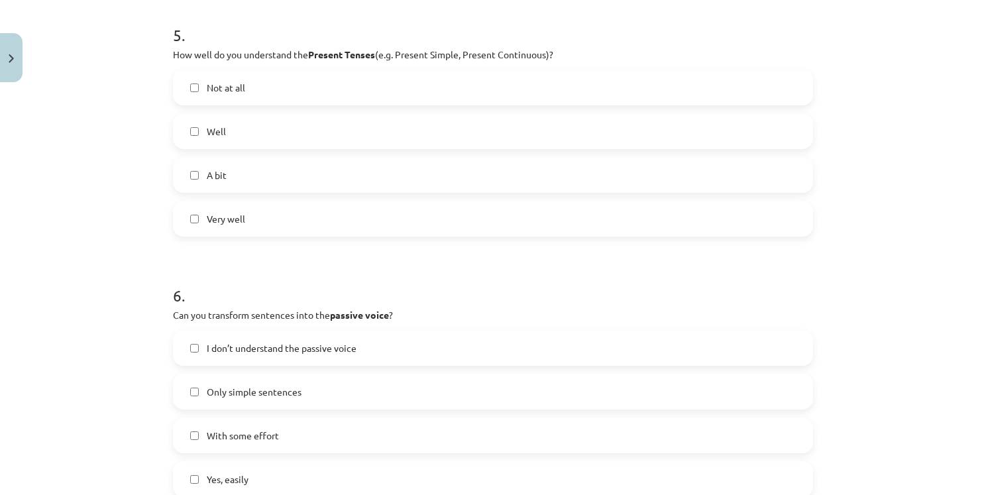
click at [238, 135] on label "Well" at bounding box center [492, 131] width 637 height 33
click at [192, 185] on label "A bit" at bounding box center [492, 174] width 637 height 33
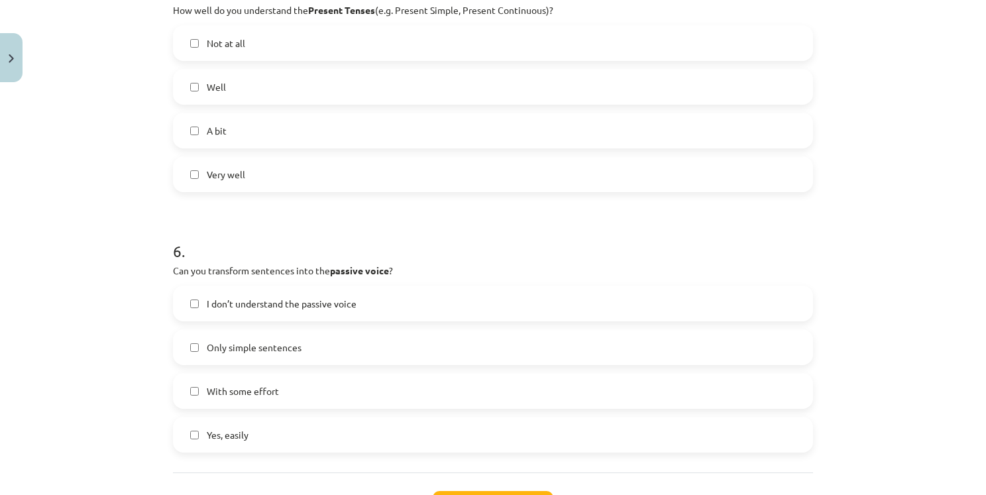
scroll to position [1391, 0]
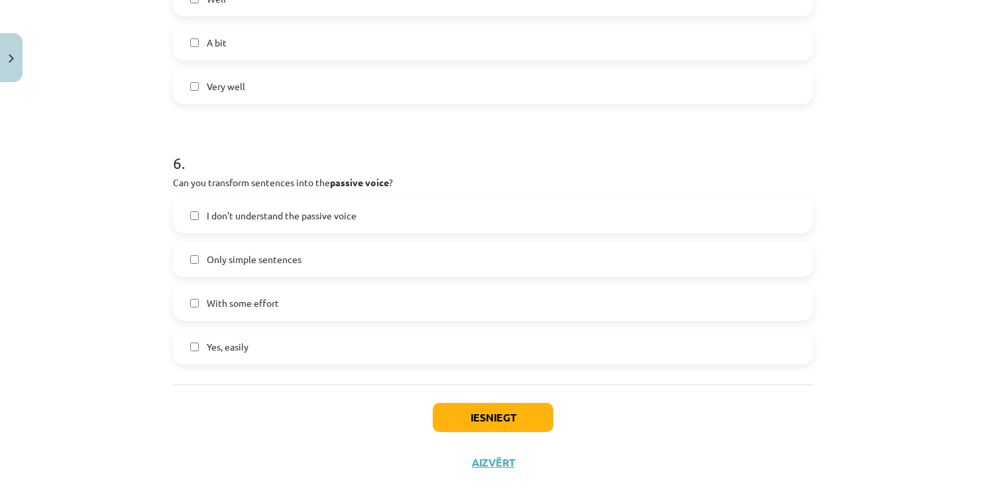
click at [224, 349] on span "Yes, easily" at bounding box center [228, 347] width 42 height 14
click at [526, 421] on button "Iesniegt" at bounding box center [493, 417] width 121 height 29
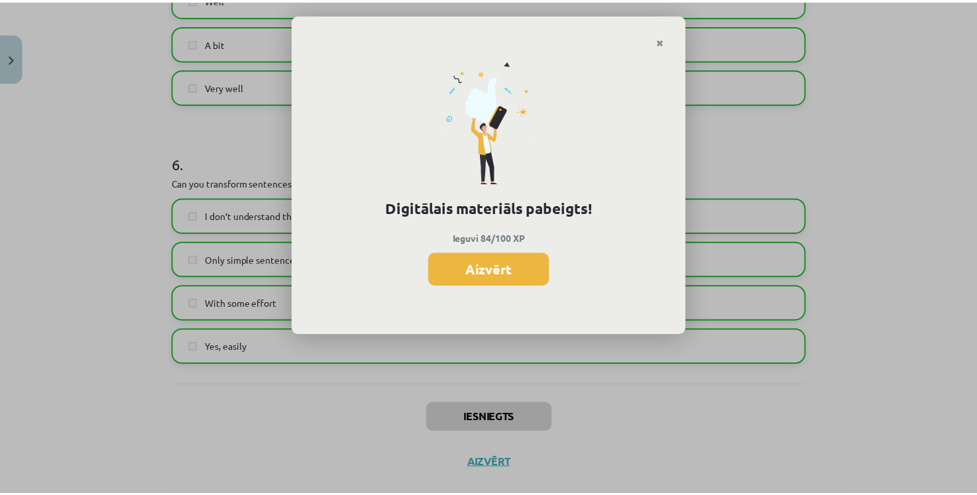
scroll to position [1537, 0]
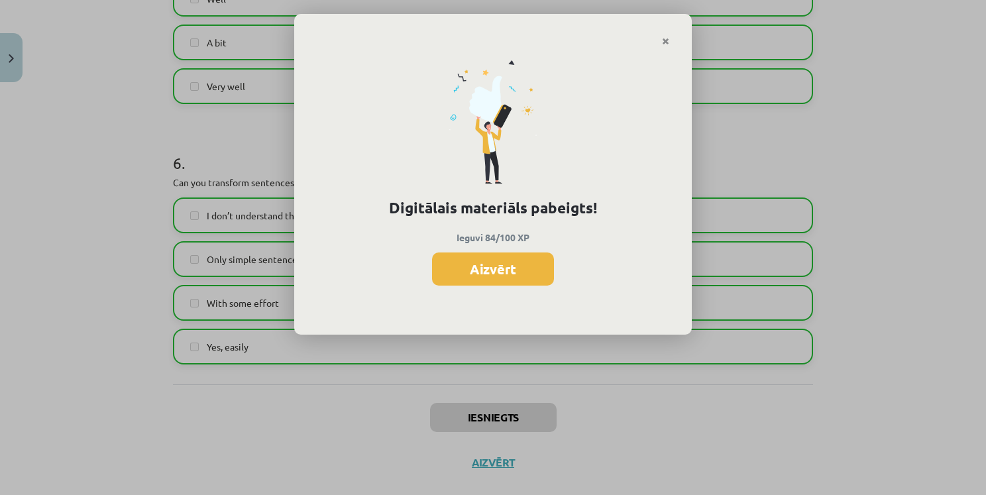
drag, startPoint x: 523, startPoint y: 276, endPoint x: 516, endPoint y: 278, distance: 7.6
click at [522, 276] on button "Aizvērt" at bounding box center [493, 268] width 122 height 33
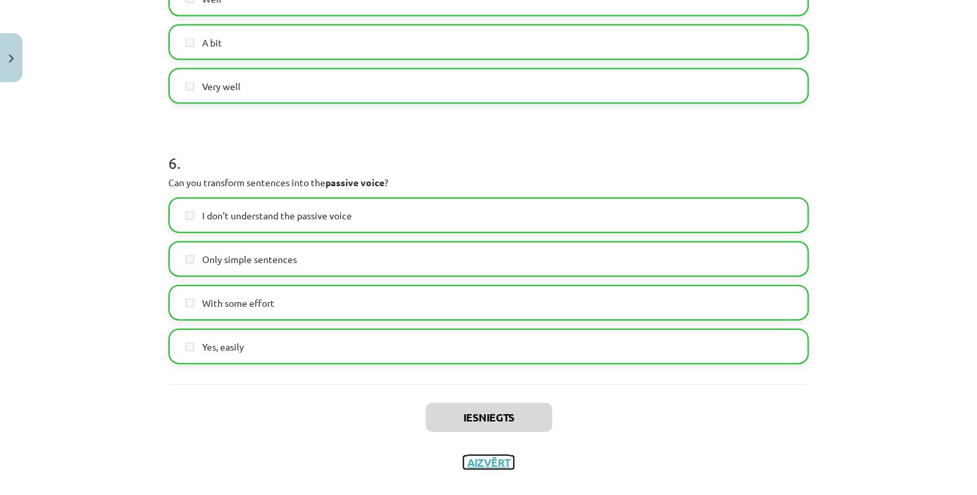
click at [482, 463] on button "Aizvērt" at bounding box center [488, 462] width 50 height 13
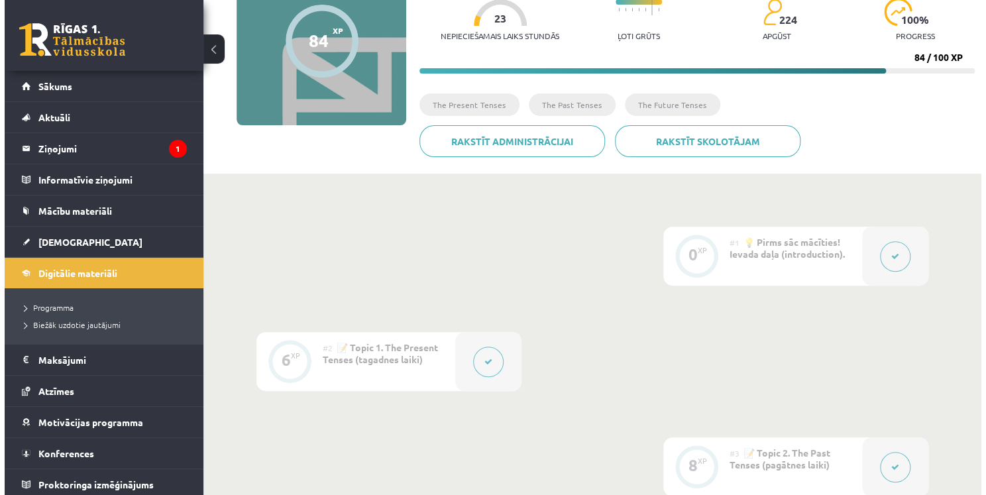
scroll to position [0, 0]
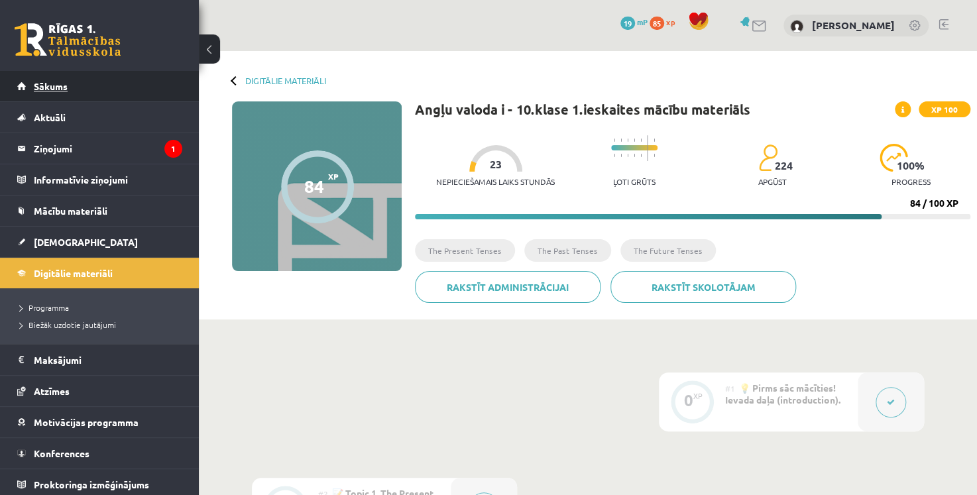
click at [77, 99] on link "Sākums" at bounding box center [99, 86] width 165 height 30
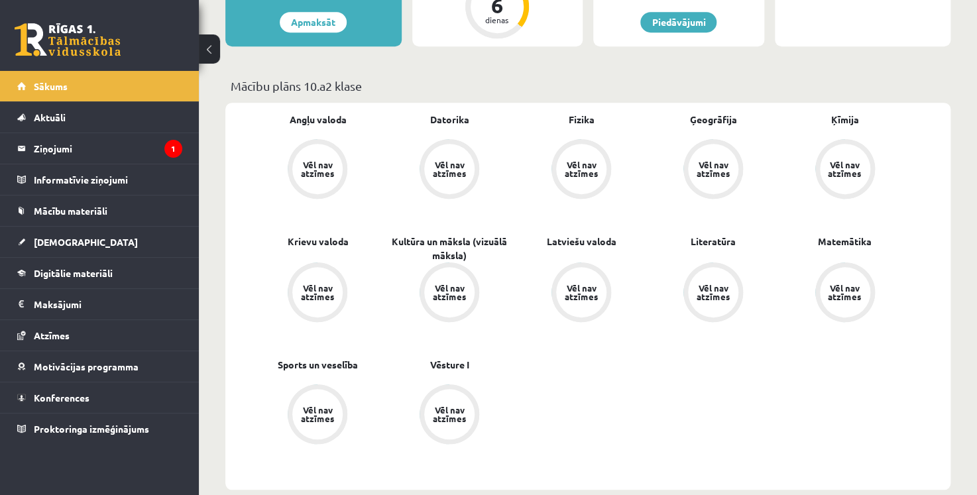
scroll to position [331, 0]
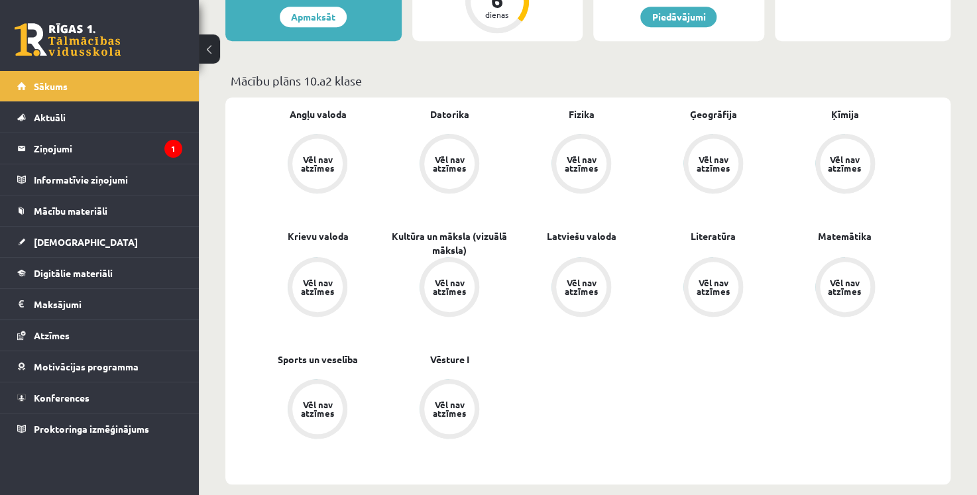
click at [319, 176] on div "Vēl nav atzīmes" at bounding box center [317, 163] width 50 height 50
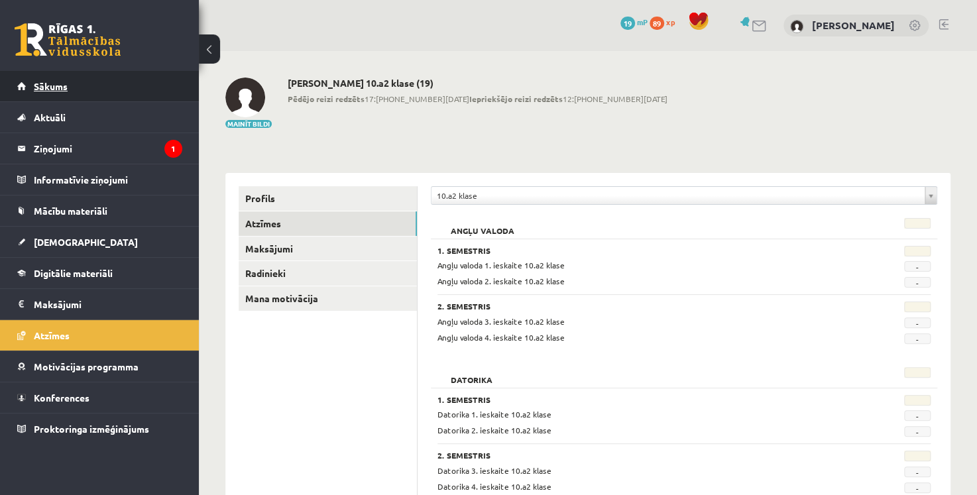
click at [107, 97] on link "Sākums" at bounding box center [99, 86] width 165 height 30
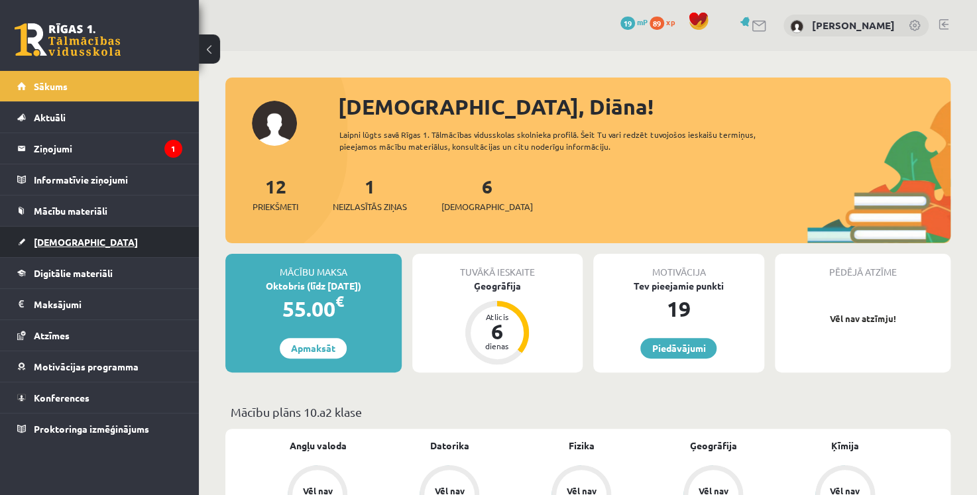
click at [108, 240] on link "[DEMOGRAPHIC_DATA]" at bounding box center [99, 242] width 165 height 30
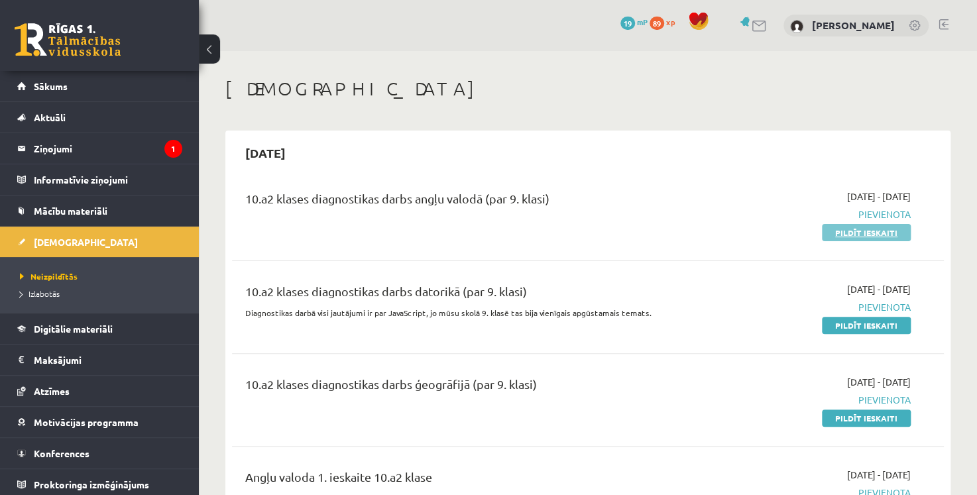
click at [882, 237] on link "Pildīt ieskaiti" at bounding box center [866, 232] width 89 height 17
click at [99, 330] on span "Digitālie materiāli" at bounding box center [73, 329] width 79 height 12
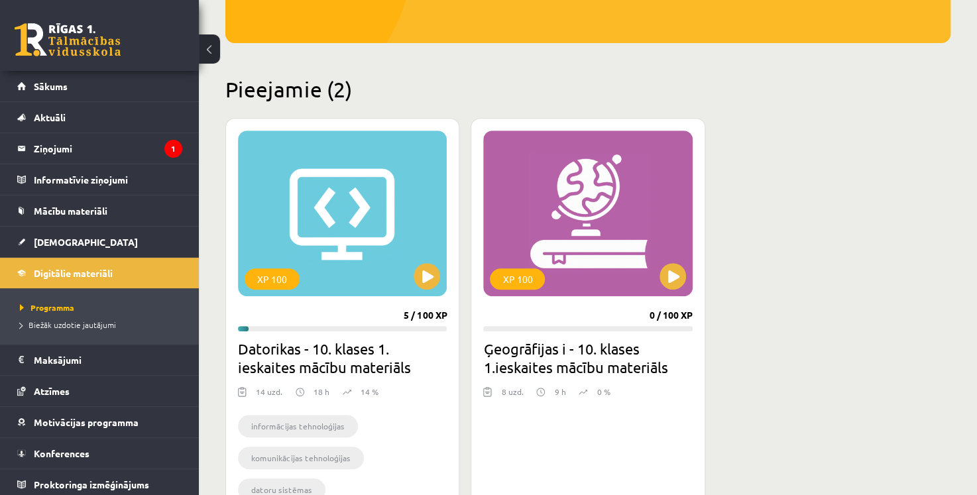
scroll to position [265, 0]
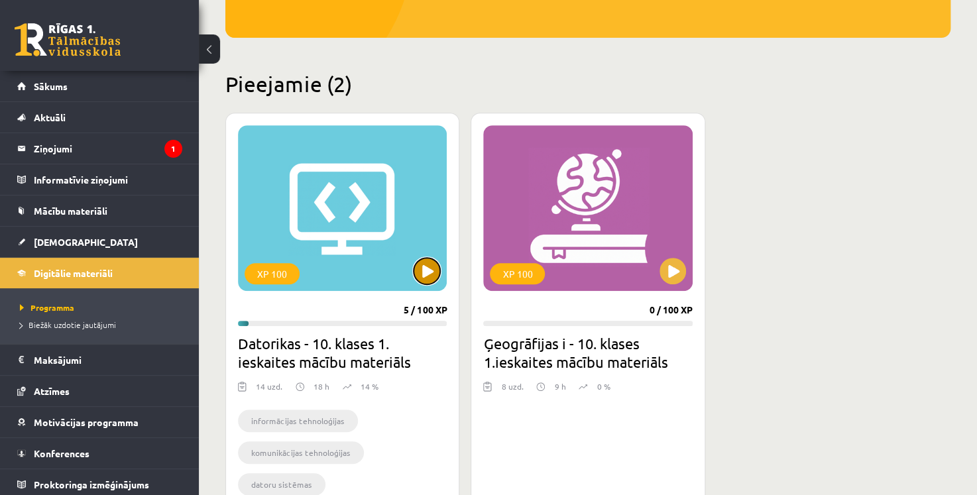
click at [430, 264] on button at bounding box center [426, 271] width 27 height 27
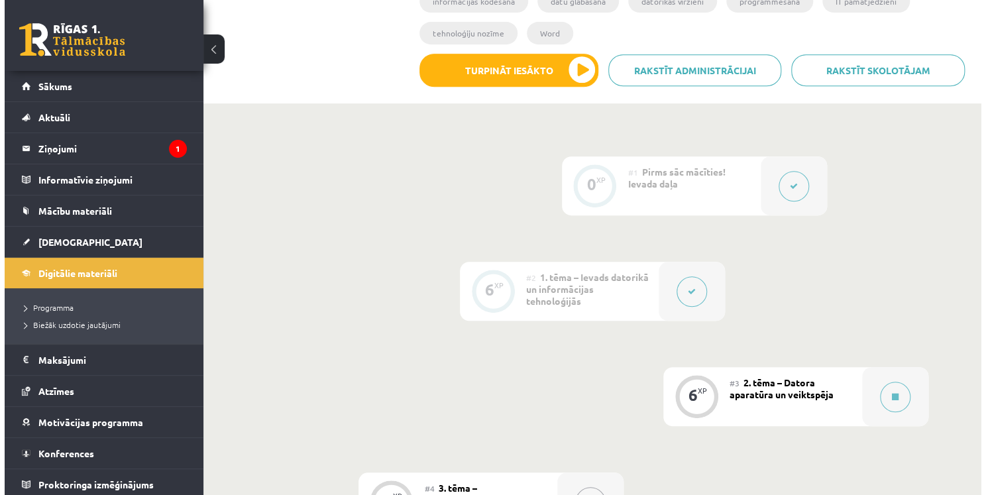
scroll to position [398, 0]
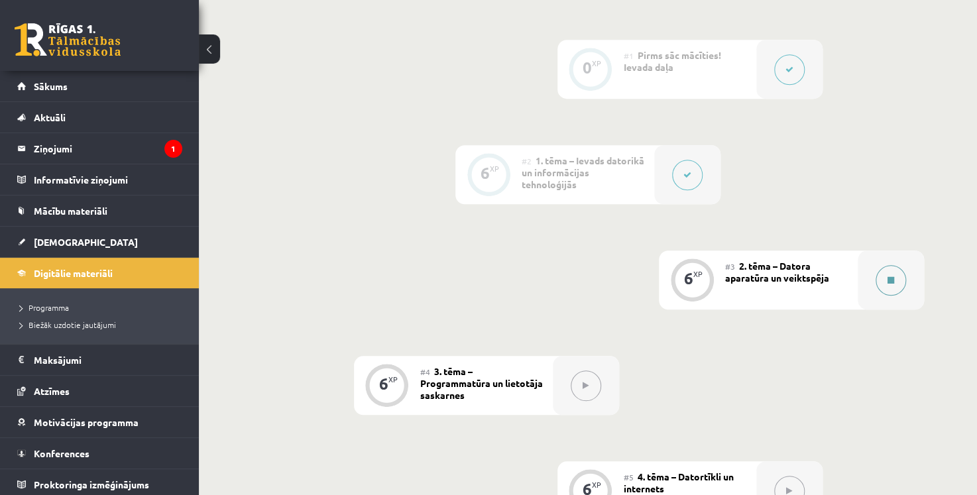
click at [885, 280] on button at bounding box center [890, 280] width 30 height 30
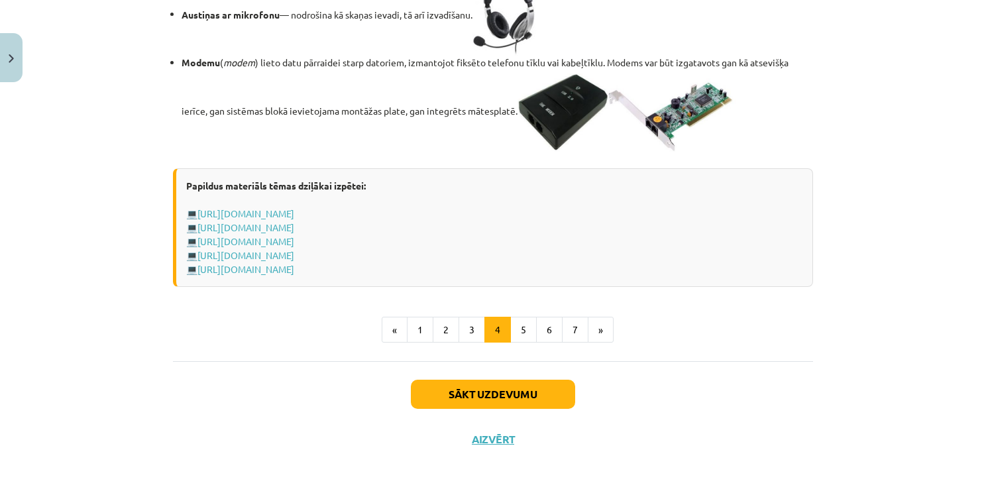
scroll to position [2383, 0]
click at [519, 331] on button "5" at bounding box center [523, 330] width 27 height 27
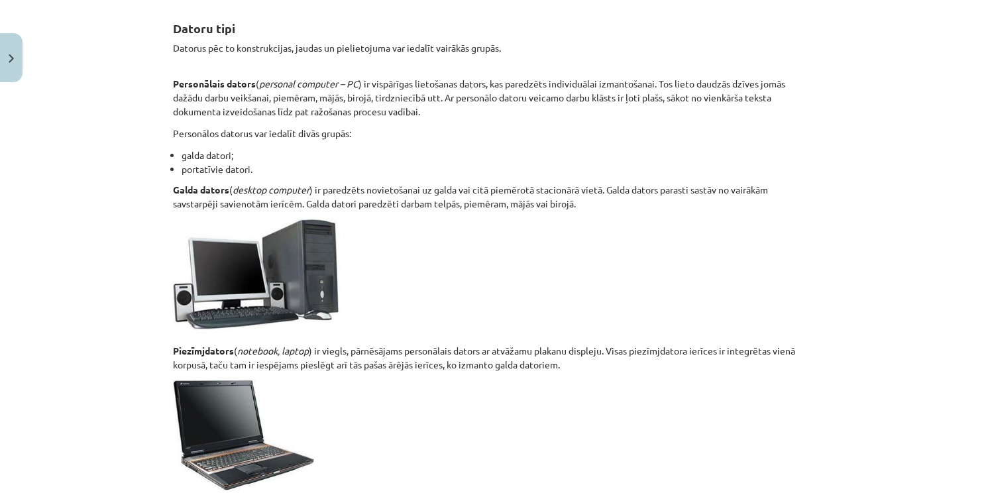
scroll to position [299, 0]
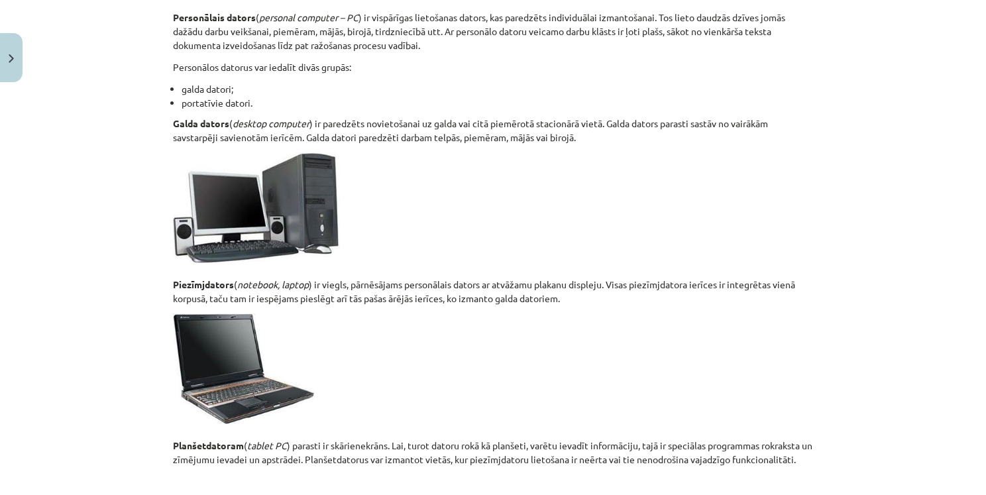
click at [561, 134] on p "Galda dators ( desktop computer ) ir paredzēts novietošanai uz galda vai citā p…" at bounding box center [493, 131] width 640 height 28
click at [560, 136] on p "Galda dators ( desktop computer ) ir paredzēts novietošanai uz galda vai citā p…" at bounding box center [493, 131] width 640 height 28
copy p "birojā"
click at [464, 76] on div "Datoru tipi Datorus pēc to konstrukcijas, jaudas un pielietojuma var iedalīt va…" at bounding box center [493, 311] width 640 height 747
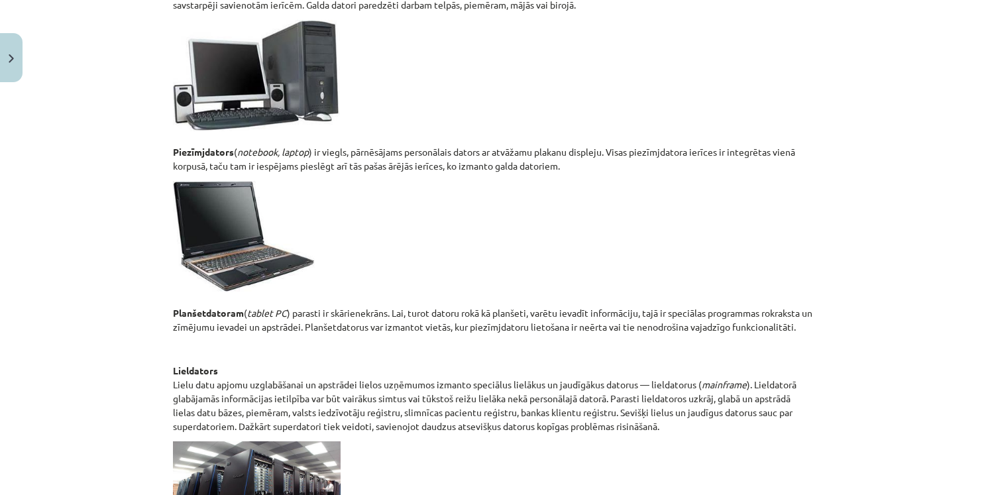
scroll to position [564, 0]
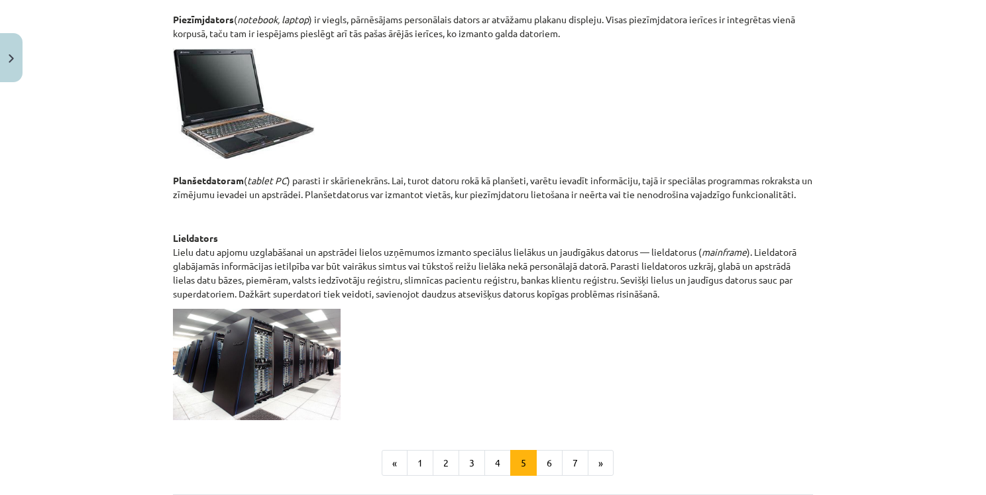
click at [361, 179] on p "Planšetdatoram ( tablet PC ) parasti ir skārienekrāns. Lai, turot datoru rokā k…" at bounding box center [493, 124] width 640 height 153
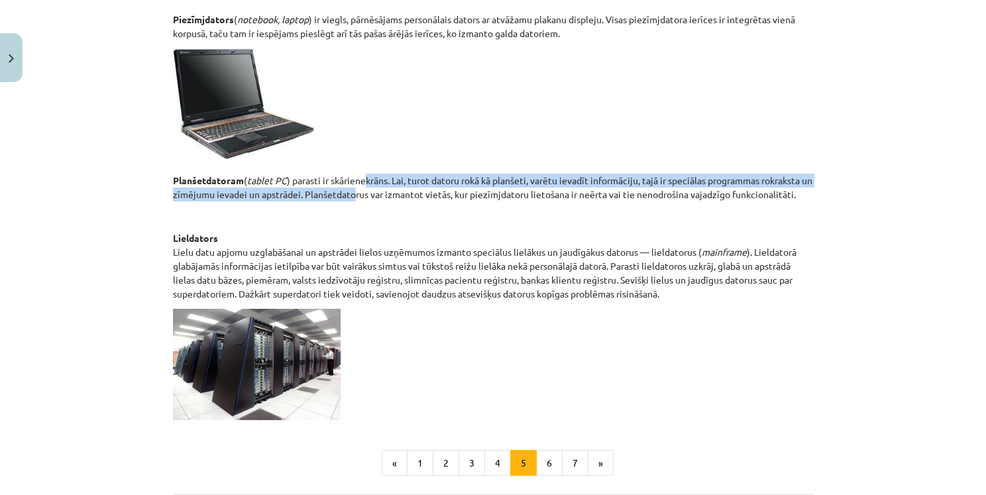
click at [361, 188] on p "Planšetdatoram ( tablet PC ) parasti ir skārienekrāns. Lai, turot datoru rokā k…" at bounding box center [493, 124] width 640 height 153
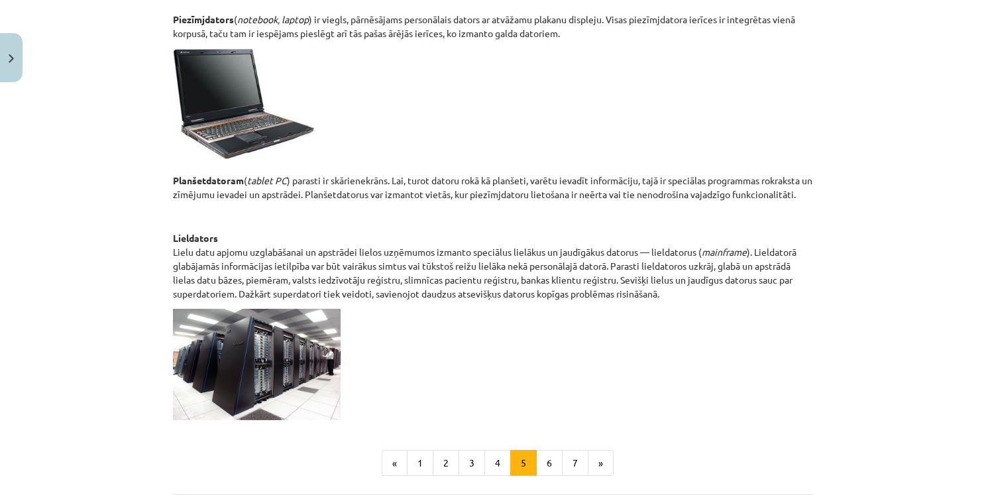
click at [366, 154] on p "Planšetdatoram ( tablet PC ) parasti ir skārienekrāns. Lai, turot datoru rokā k…" at bounding box center [493, 124] width 640 height 153
click at [359, 176] on p "Planšetdatoram ( tablet PC ) parasti ir skārienekrāns. Lai, turot datoru rokā k…" at bounding box center [493, 124] width 640 height 153
copy p "skārienekrāns"
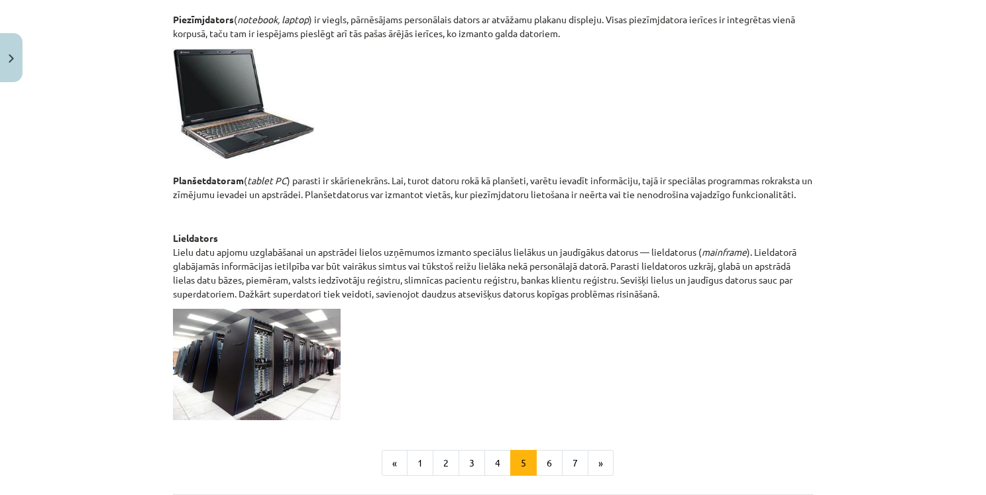
click at [437, 152] on p "Planšetdatoram ( tablet PC ) parasti ir skārienekrāns. Lai, turot datoru rokā k…" at bounding box center [493, 124] width 640 height 153
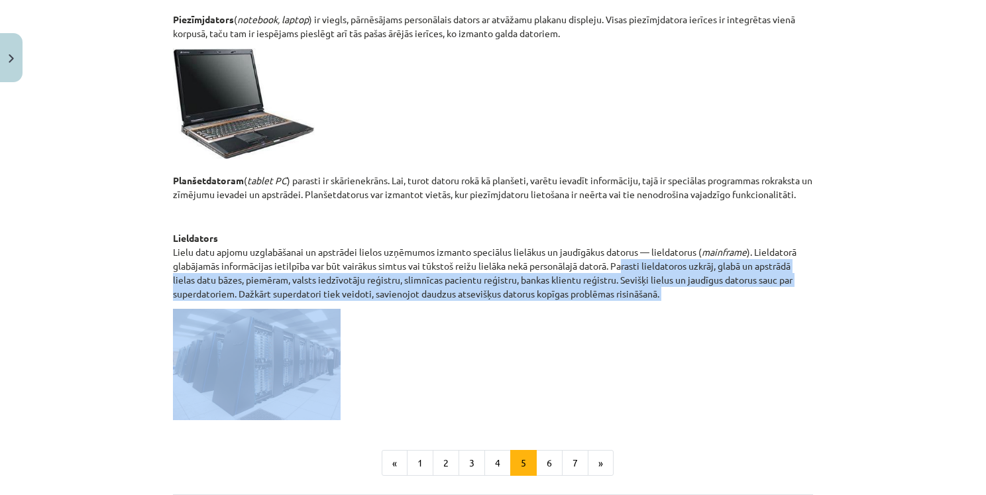
drag, startPoint x: 619, startPoint y: 267, endPoint x: 517, endPoint y: 327, distance: 118.5
click at [510, 341] on div "Datoru tipi Datorus pēc to konstrukcijas, jaudas un pielietojuma var iedalīt va…" at bounding box center [493, 46] width 640 height 747
click at [551, 457] on button "6" at bounding box center [549, 463] width 27 height 27
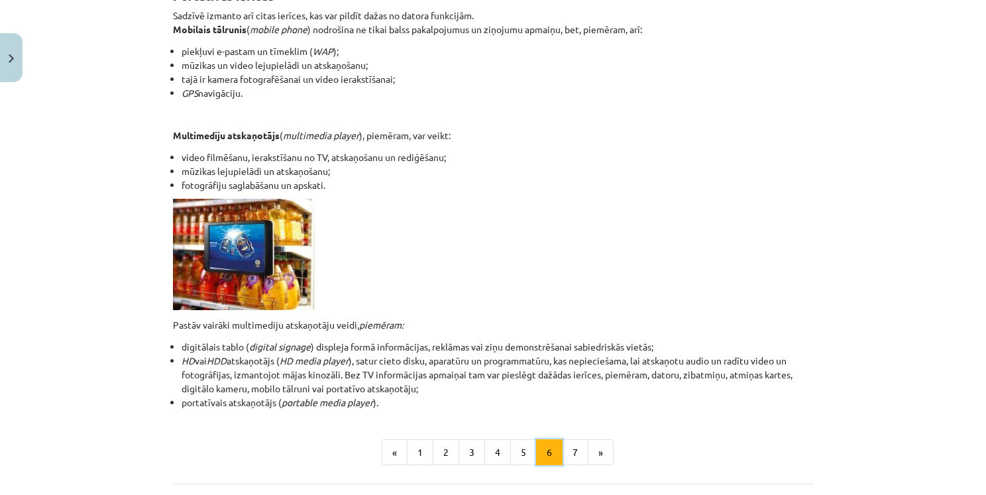
scroll to position [199, 0]
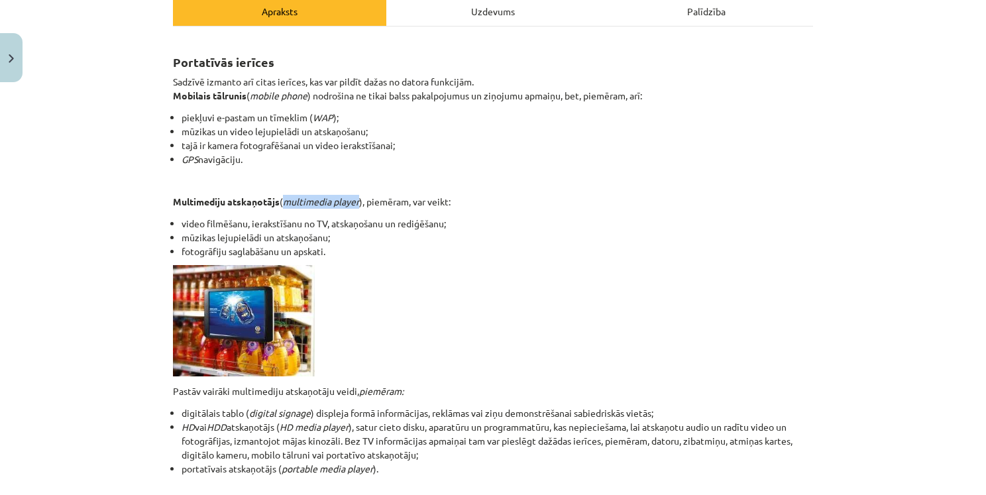
drag, startPoint x: 280, startPoint y: 203, endPoint x: 357, endPoint y: 207, distance: 77.0
click at [357, 207] on p "Multimediju atskaņotājs ( multimedia player ), piemēram, var veikt:" at bounding box center [493, 202] width 640 height 14
copy em "multimedia player"
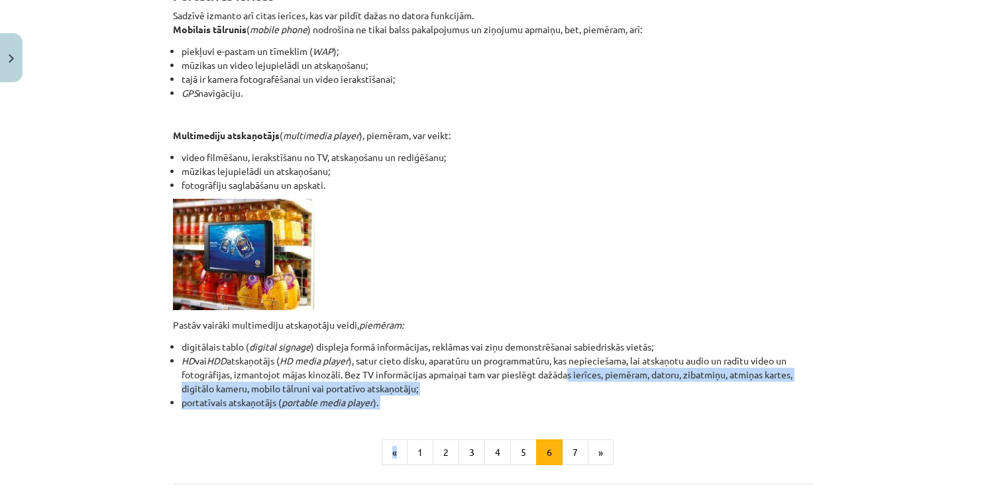
drag, startPoint x: 564, startPoint y: 378, endPoint x: 397, endPoint y: 415, distance: 171.2
click at [397, 415] on div "Portatīvās ierīces Sadzīvē izmanto arī citas ierīces, kas var pildīt dažas no d…" at bounding box center [493, 218] width 640 height 493
click at [566, 451] on button "7" at bounding box center [575, 452] width 27 height 27
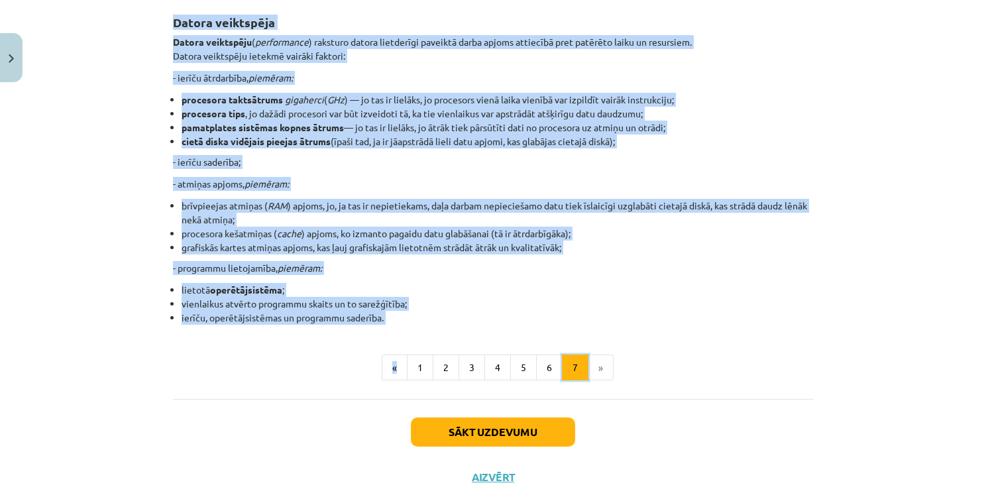
scroll to position [237, 0]
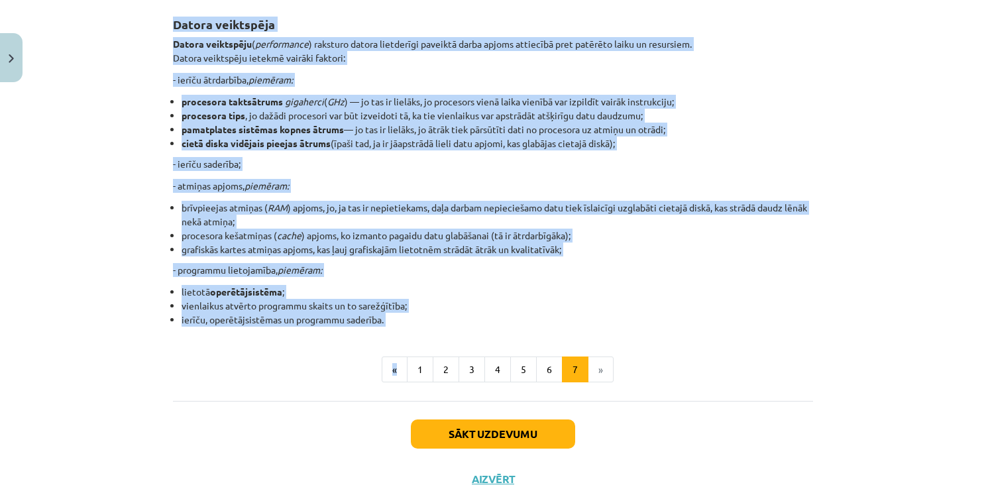
click at [781, 282] on div "Datora veiktspēja Datora veiktspēju ( performance ) raksturo datora lietderīgi …" at bounding box center [493, 164] width 640 height 326
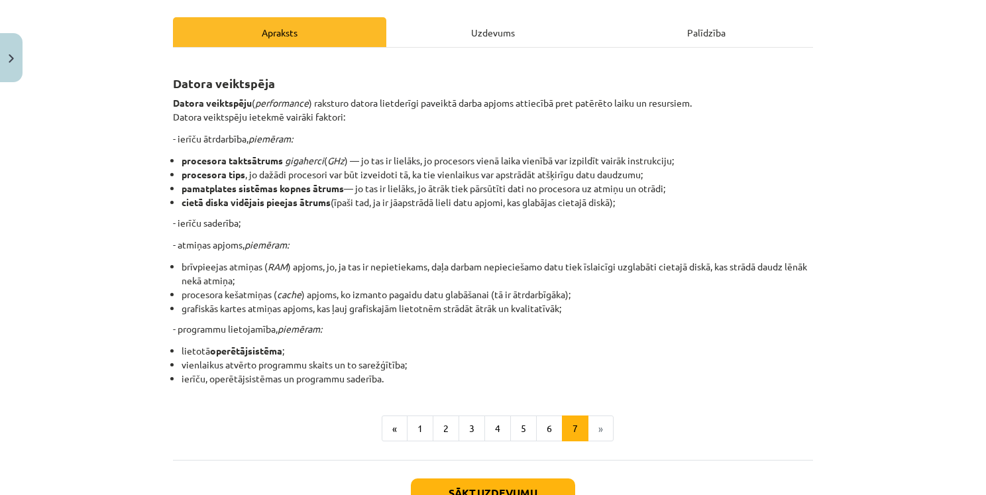
scroll to position [199, 0]
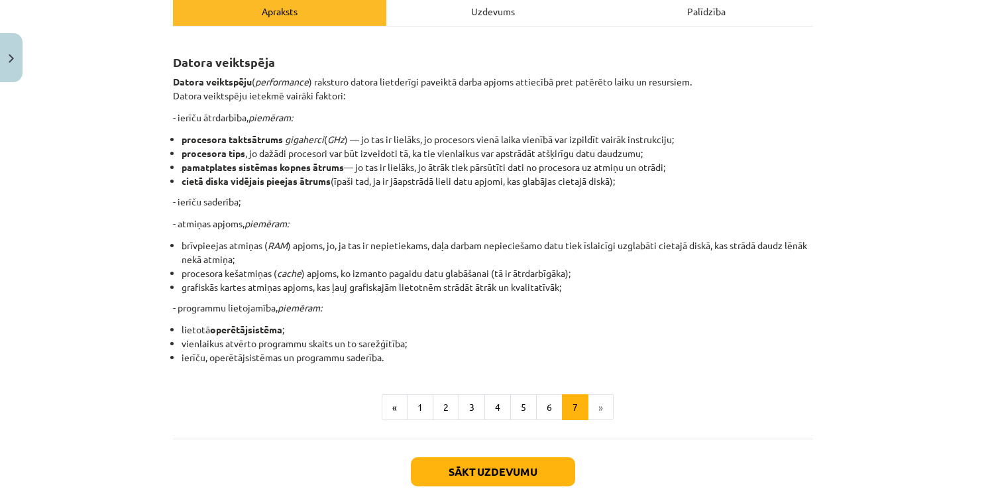
click at [296, 139] on em "gigaherci" at bounding box center [304, 139] width 39 height 12
copy li "gigaherci"
click at [362, 105] on div "Datora veiktspēja Datora veiktspēju ( performance ) raksturo datora lietderīgi …" at bounding box center [493, 201] width 640 height 326
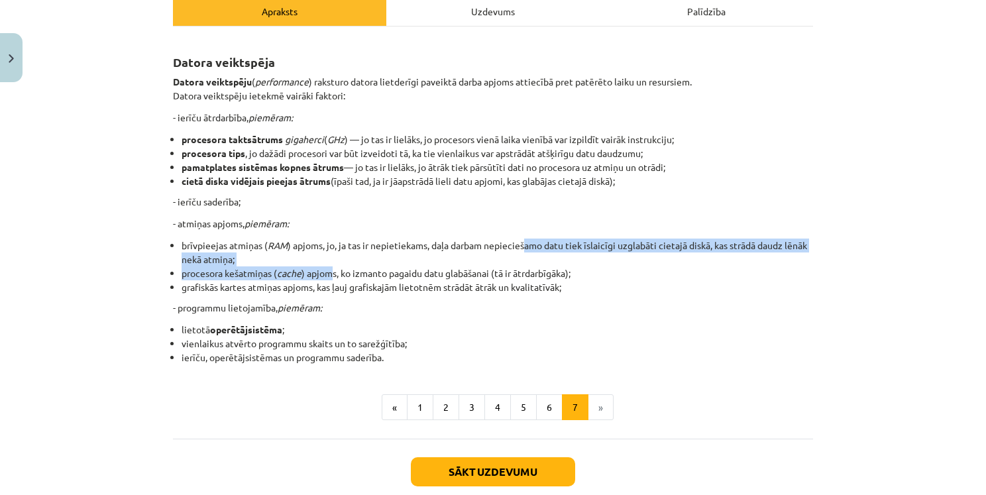
drag, startPoint x: 522, startPoint y: 243, endPoint x: 329, endPoint y: 274, distance: 196.0
click at [329, 274] on ul "brīvpieejas atmiņas ( RAM ) apjoms, jo, ja tas ir nepietiekams, daļa darbam nep…" at bounding box center [493, 267] width 640 height 56
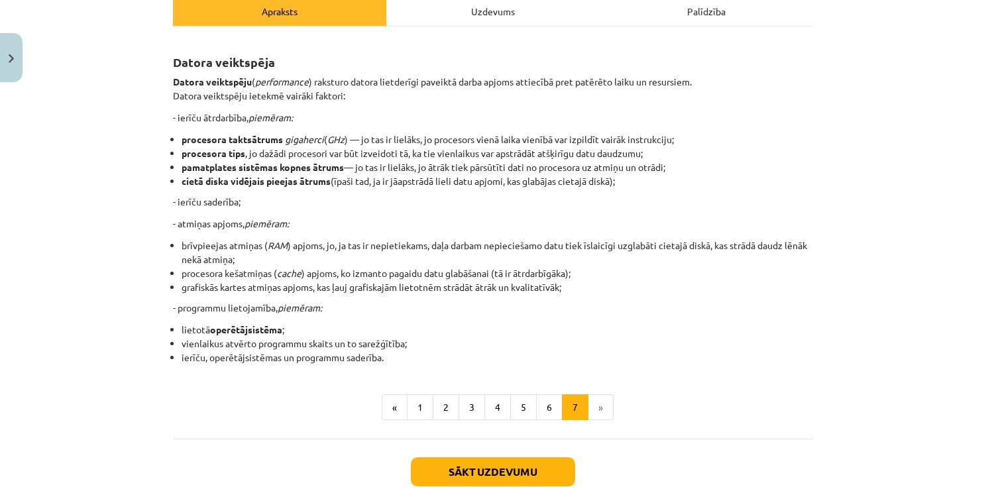
click at [644, 302] on p "- programmu lietojamība, piemēram:" at bounding box center [493, 308] width 640 height 14
click at [534, 272] on li "procesora kešatmiņas ( cache ) apjoms, ko izmanto pagaidu datu glabāšanai (tā i…" at bounding box center [497, 273] width 631 height 14
copy li "ātrdarbīgāka"
click at [421, 315] on div "Datora veiktspēja Datora veiktspēju ( performance ) raksturo datora lietderīgi …" at bounding box center [493, 201] width 640 height 326
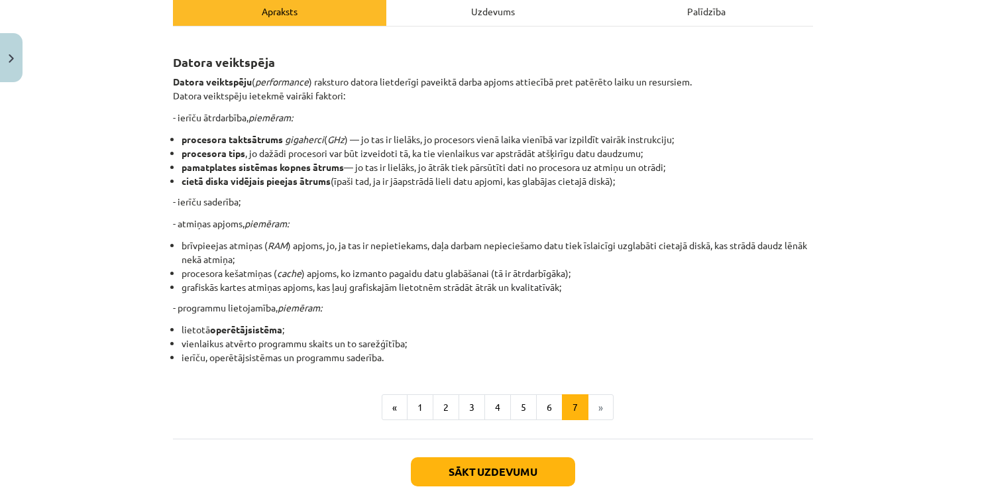
drag, startPoint x: 243, startPoint y: 341, endPoint x: 402, endPoint y: 341, distance: 159.0
click at [402, 341] on li "vienlaikus atvērto programmu skaits un to sarežģītība;" at bounding box center [497, 344] width 631 height 14
click at [598, 404] on li "»" at bounding box center [600, 407] width 25 height 27
click at [392, 409] on button "«" at bounding box center [395, 407] width 26 height 27
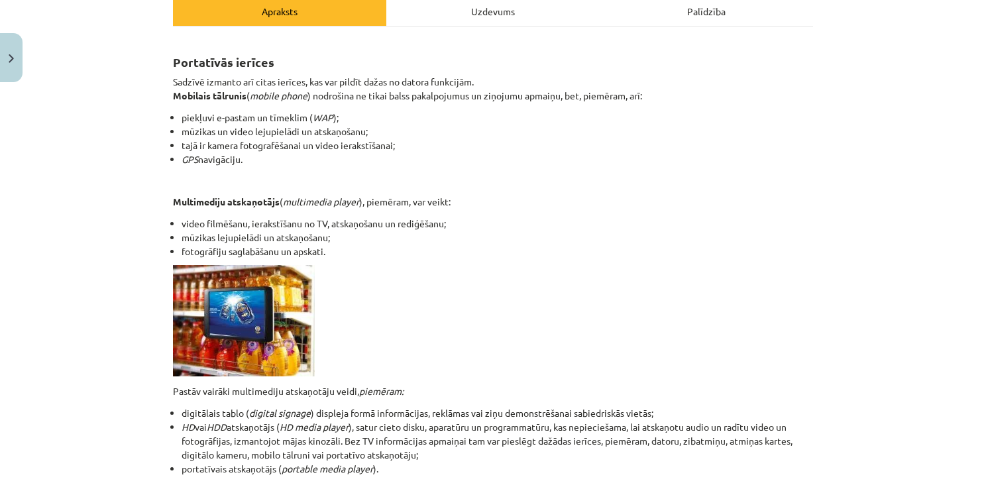
scroll to position [237, 0]
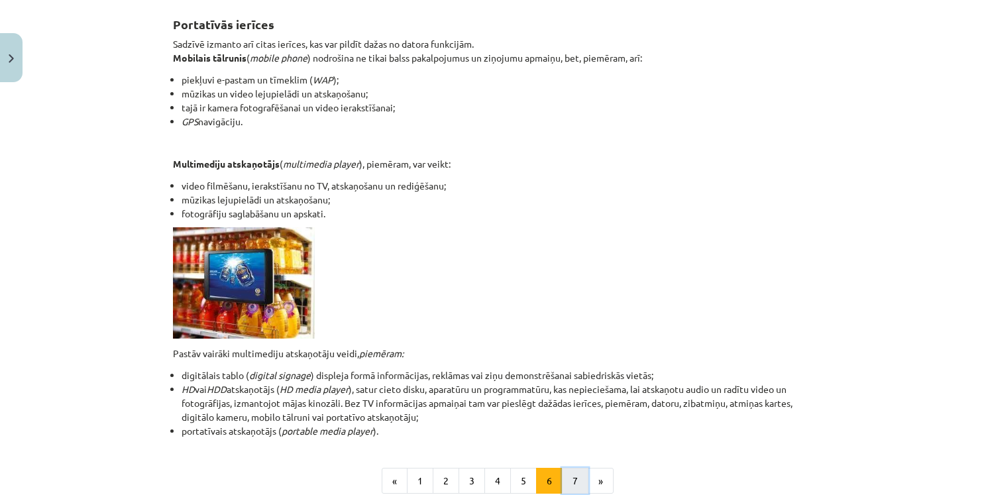
click at [570, 476] on button "7" at bounding box center [575, 481] width 27 height 27
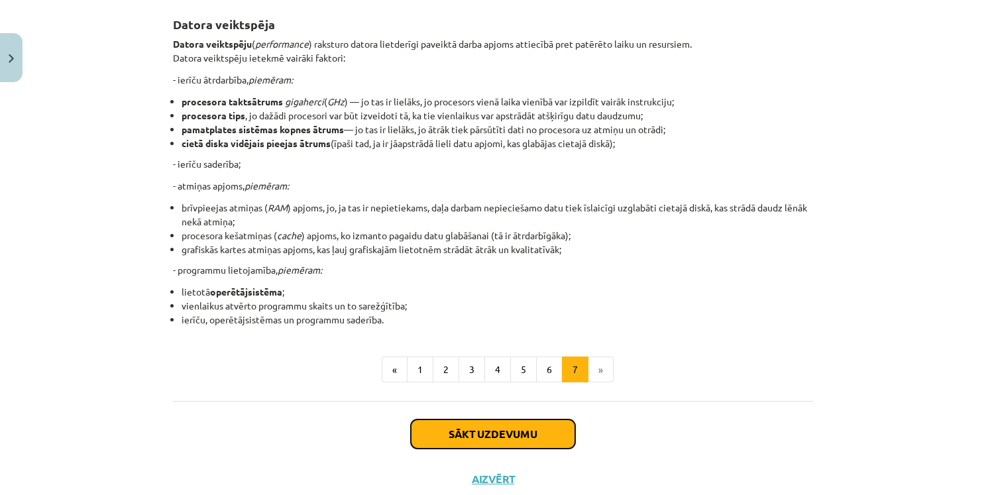
click at [535, 435] on button "Sākt uzdevumu" at bounding box center [493, 433] width 164 height 29
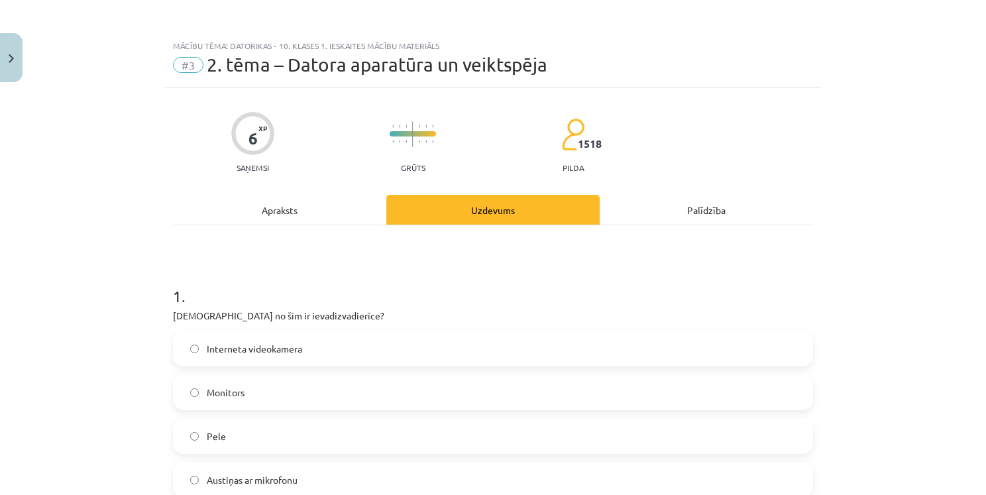
scroll to position [66, 0]
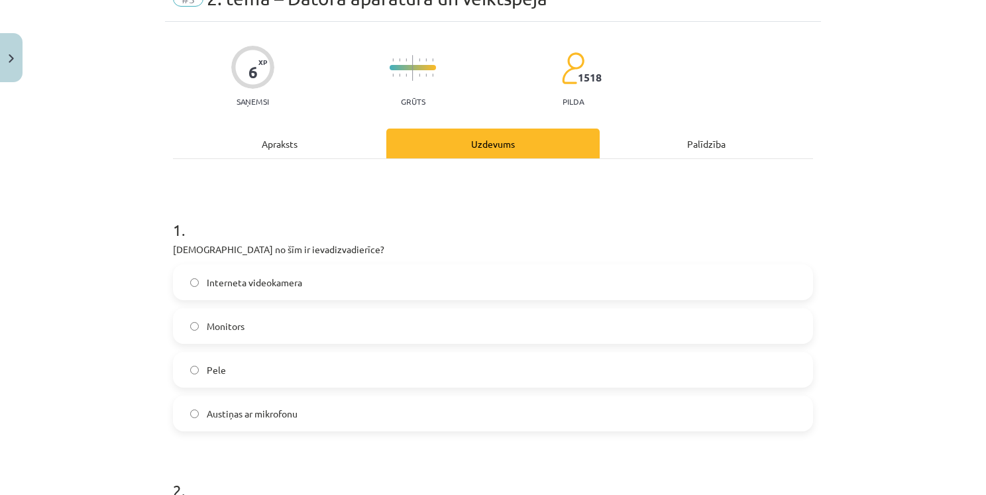
click at [250, 248] on p "[DEMOGRAPHIC_DATA] no šīm ir ievadizvadierīce?" at bounding box center [493, 250] width 640 height 14
copy p "ievadizvadierīce"
click at [299, 221] on h1 "1 ." at bounding box center [493, 217] width 640 height 41
click at [270, 411] on span "Austiņas ar mikrofonu" at bounding box center [252, 414] width 91 height 14
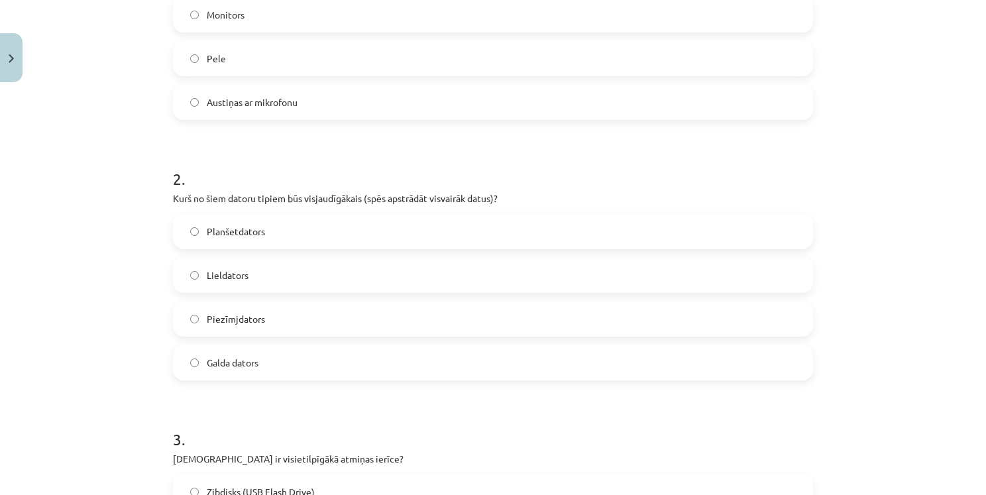
scroll to position [398, 0]
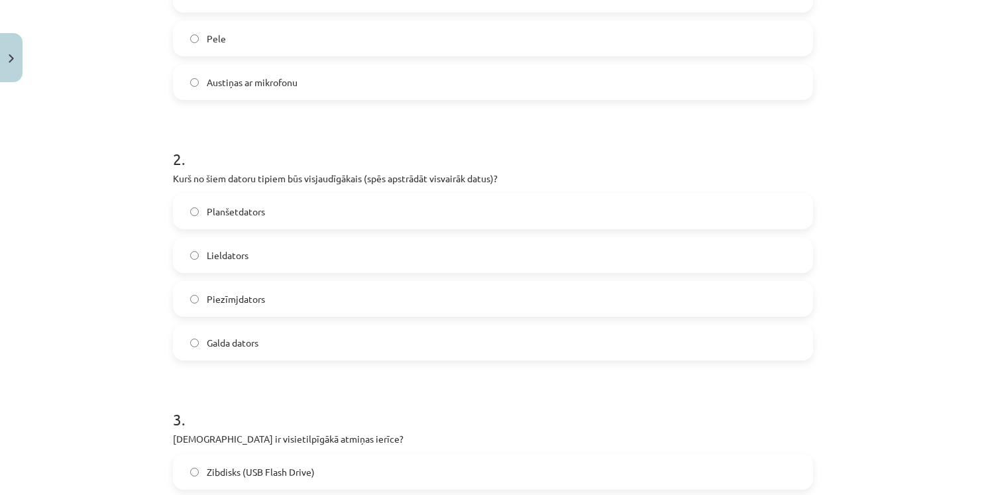
click at [248, 251] on label "Lieldators" at bounding box center [492, 255] width 637 height 33
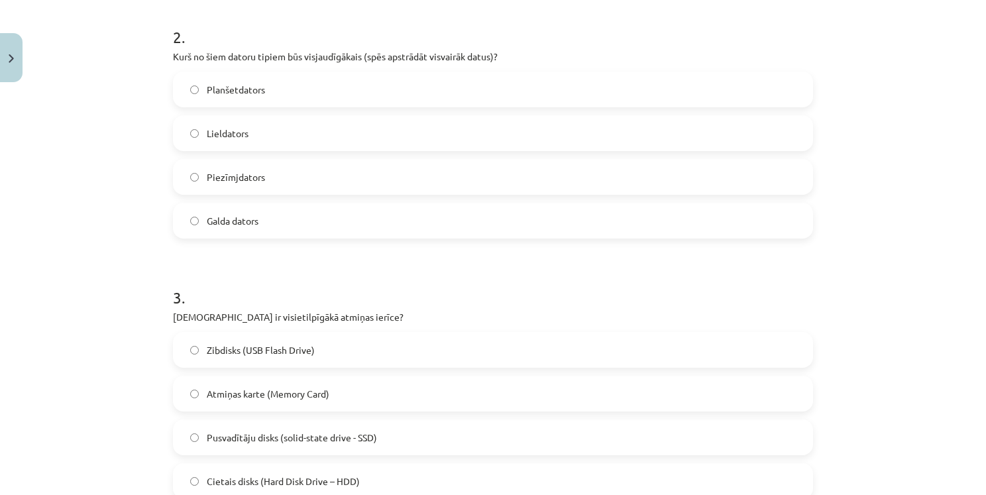
scroll to position [596, 0]
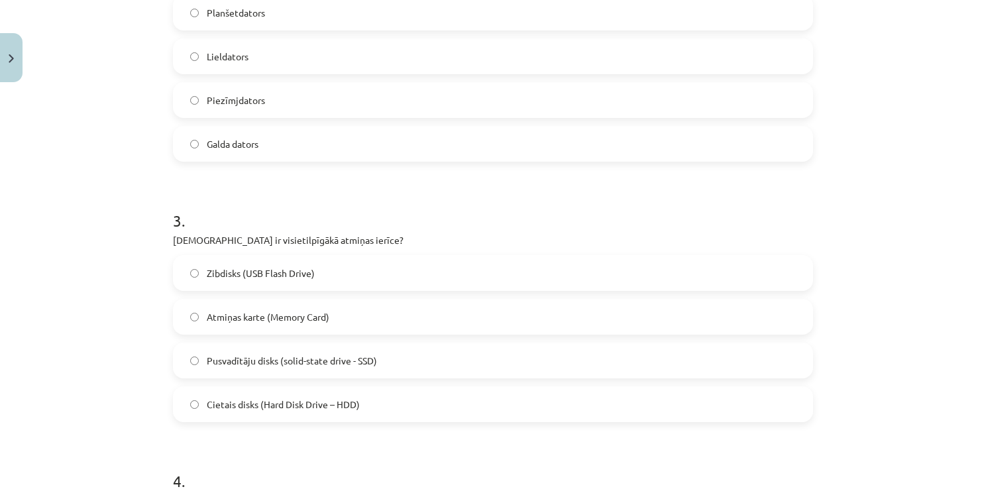
click at [233, 237] on p "[DEMOGRAPHIC_DATA] ir visietilpīgākā atmiņas ierīce?" at bounding box center [493, 240] width 640 height 14
copy p "visietilpīgākā"
click at [435, 211] on h1 "3 ." at bounding box center [493, 208] width 640 height 41
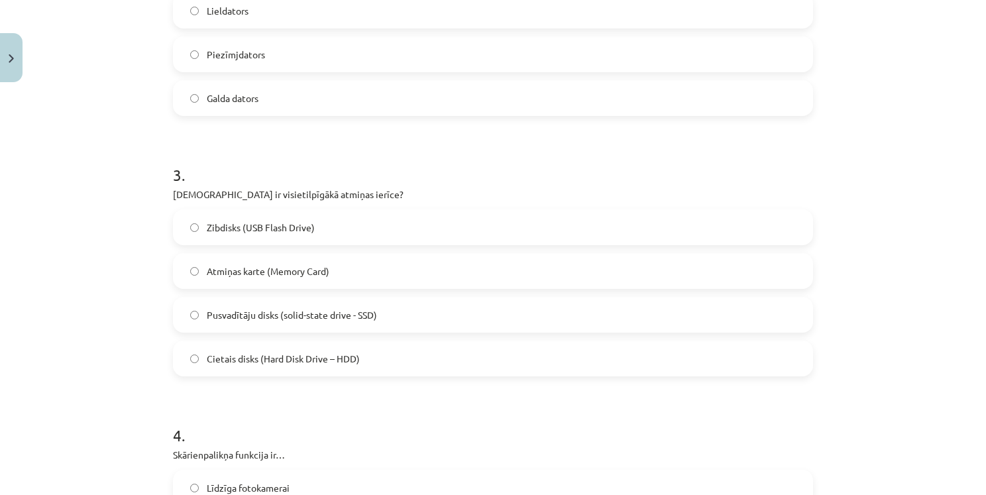
scroll to position [663, 0]
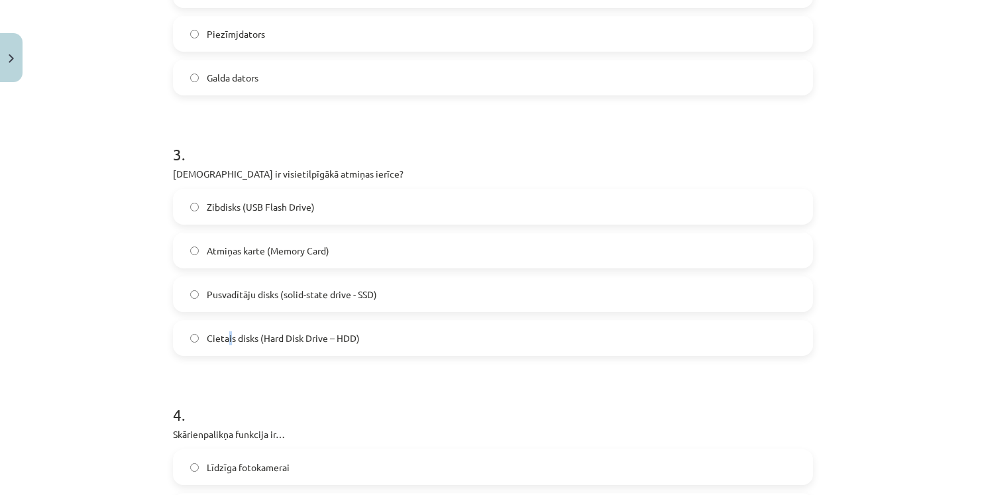
click at [225, 337] on span "Cietais disks (Hard Disk Drive – HDD)" at bounding box center [283, 338] width 153 height 14
click at [52, 292] on div "Mācību tēma: Datorikas - 10. klases 1. ieskaites mācību materiāls #3 2. tēma – …" at bounding box center [493, 247] width 986 height 495
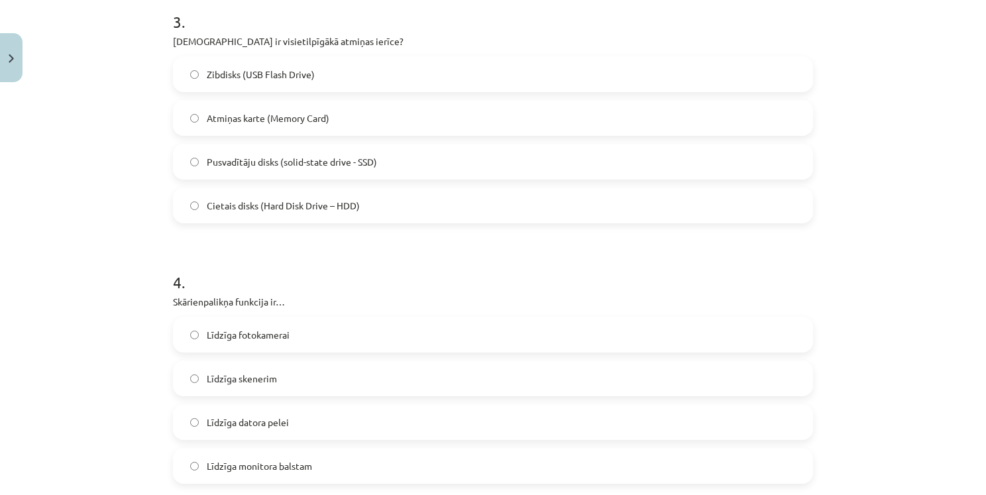
scroll to position [861, 0]
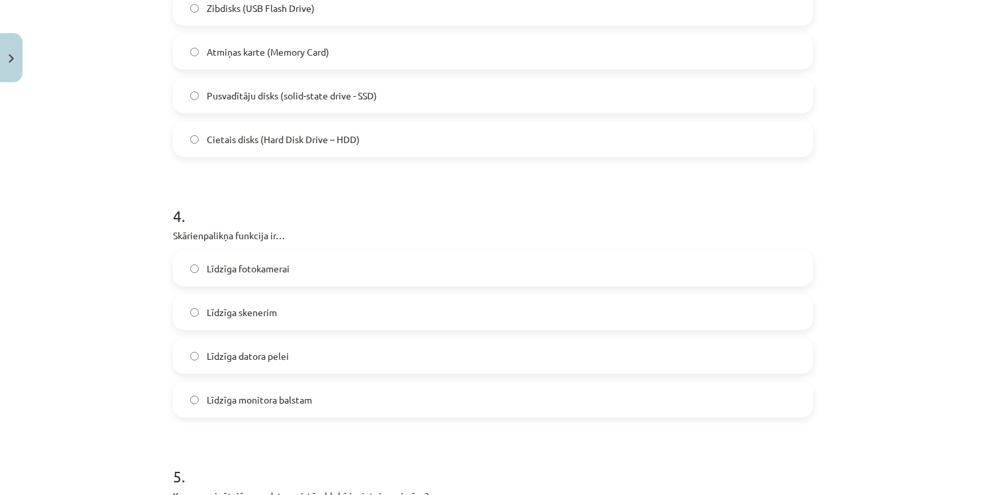
click at [198, 233] on p "Skārienpalikņa funkcija ir…" at bounding box center [493, 236] width 640 height 14
click at [199, 233] on p "Skārienpalikņa funkcija ir…" at bounding box center [493, 236] width 640 height 14
copy p "Skārienpalikņa"
click at [357, 223] on h1 "4 ." at bounding box center [493, 204] width 640 height 41
click at [205, 235] on p "Skārienpalikņa funkcija ir…" at bounding box center [493, 236] width 640 height 14
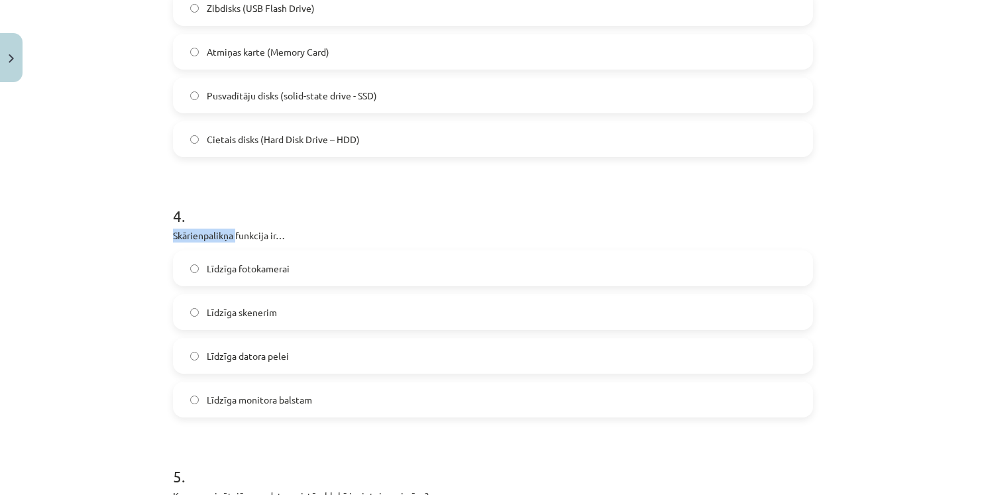
click at [205, 235] on p "Skārienpalikņa funkcija ir…" at bounding box center [493, 236] width 640 height 14
copy p "Skārienpalikņa"
click at [142, 264] on div "Mācību tēma: Datorikas - 10. klases 1. ieskaites mācību materiāls #3 2. tēma – …" at bounding box center [493, 247] width 986 height 495
drag, startPoint x: 241, startPoint y: 397, endPoint x: 315, endPoint y: 398, distance: 74.2
click at [315, 398] on label "Līdzīga monitora balstam" at bounding box center [492, 399] width 637 height 33
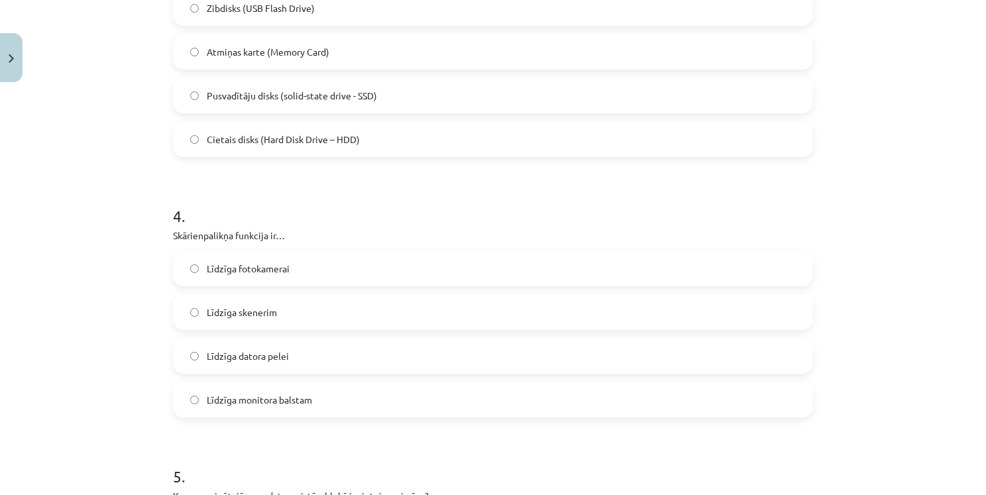
click at [354, 182] on form "1 . Kura no šīm ir ievadizvadierīce? Interneta videokamera Monitors Pele Austiņ…" at bounding box center [493, 170] width 640 height 1536
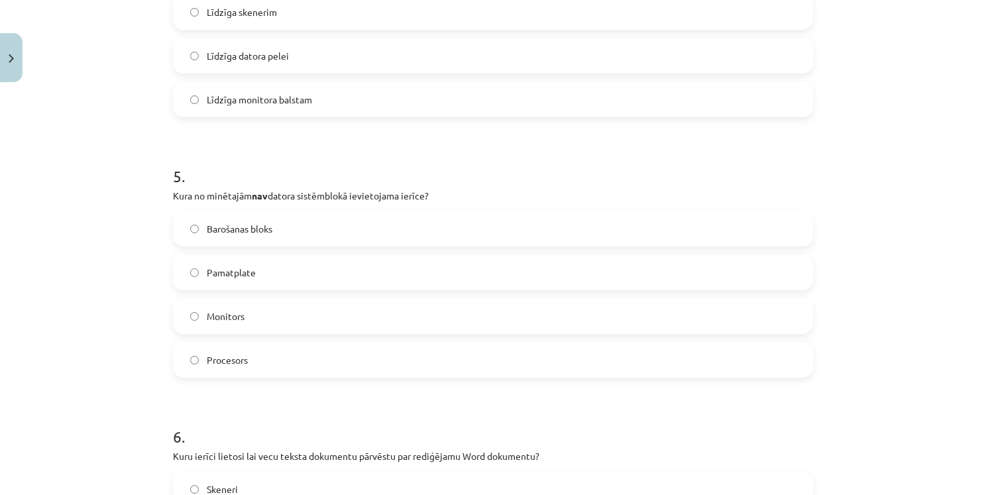
scroll to position [1193, 0]
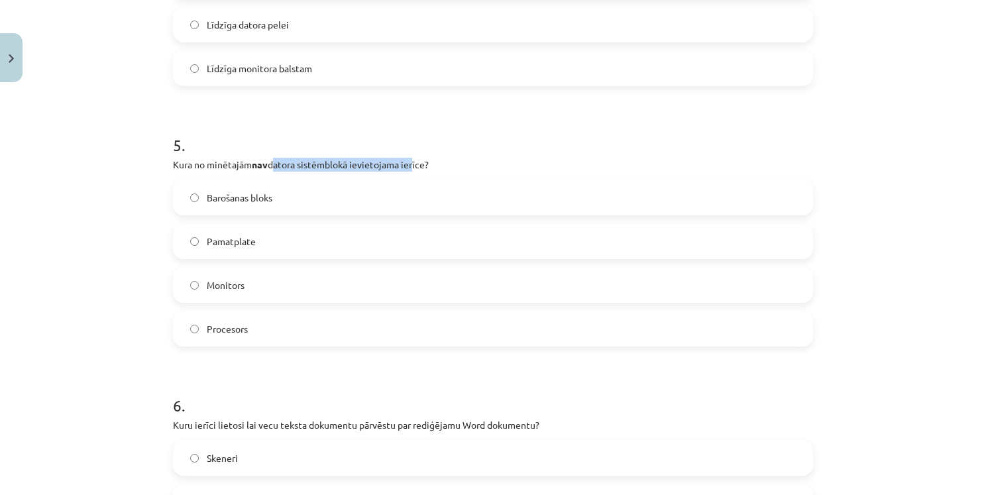
drag, startPoint x: 274, startPoint y: 166, endPoint x: 476, endPoint y: 142, distance: 203.5
click at [413, 159] on p "Kura no minētajām nav datora sistēmblokā ievietojama ierīce?" at bounding box center [493, 165] width 640 height 14
click at [492, 137] on h1 "5 ." at bounding box center [493, 133] width 640 height 41
click at [266, 280] on label "Monitors" at bounding box center [492, 284] width 637 height 33
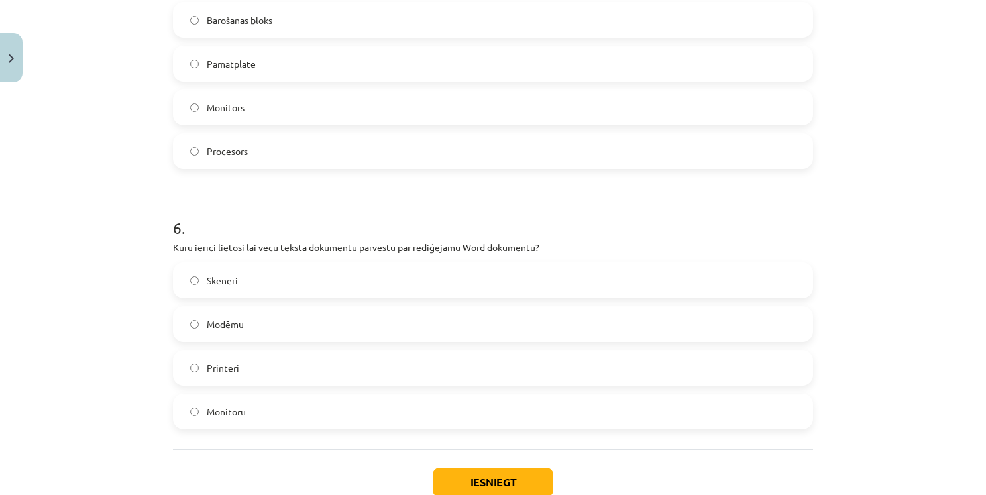
scroll to position [1391, 0]
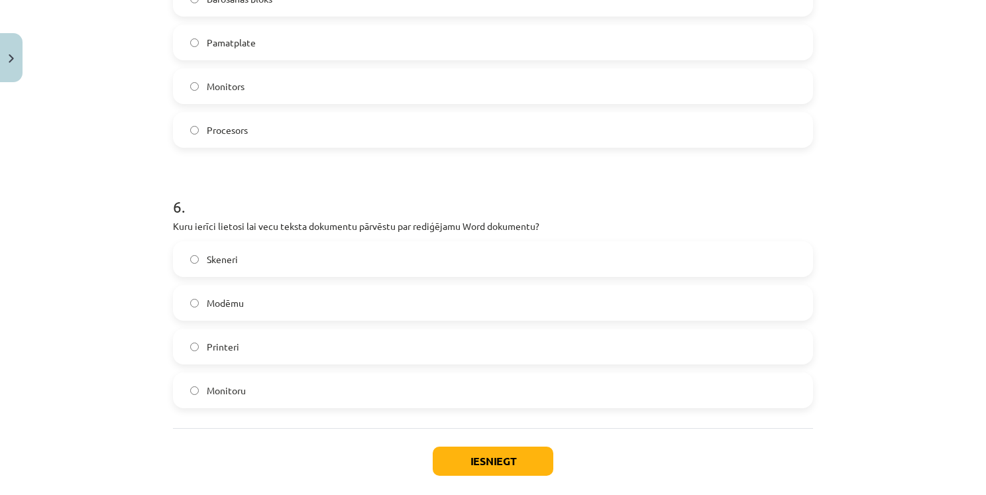
drag, startPoint x: 266, startPoint y: 253, endPoint x: 296, endPoint y: 256, distance: 29.3
click at [267, 253] on label "Skeneri" at bounding box center [492, 259] width 637 height 33
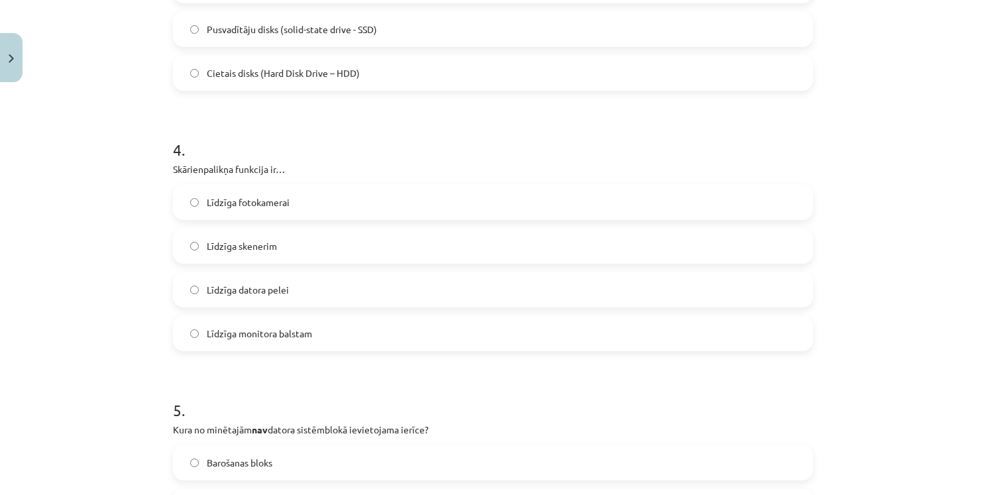
scroll to position [928, 0]
drag, startPoint x: 166, startPoint y: 166, endPoint x: 390, endPoint y: 345, distance: 286.5
click at [390, 345] on div "6 XP Saņemsi Grūts 1518 pilda Apraksts Uzdevums Palīdzība 1 . Kura no šīm ir ie…" at bounding box center [493, 77] width 656 height 1832
copy div "Skārienpalikņa funkcija ir… Līdzīga fotokamerai Līdzīga skenerim Līdzīga datora…"
click at [414, 138] on h1 "4 ." at bounding box center [493, 137] width 640 height 41
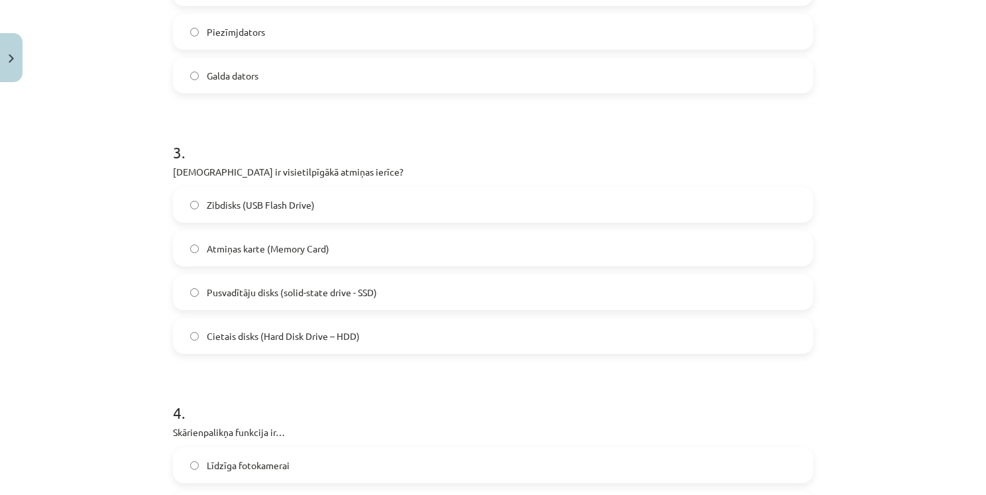
scroll to position [663, 0]
click at [315, 103] on form "1 . Kura no šīm ir ievadizvadierīce? Interneta videokamera Monitors Pele Austiņ…" at bounding box center [493, 369] width 640 height 1536
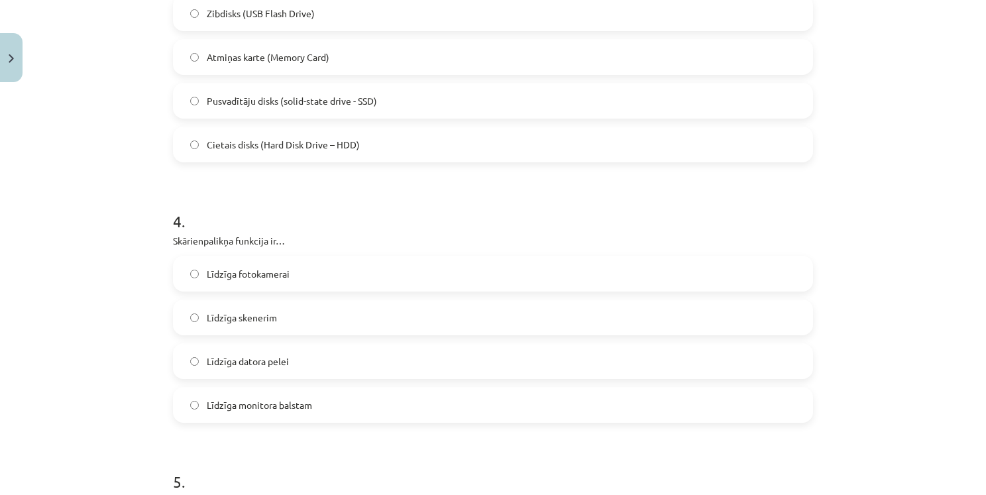
scroll to position [861, 0]
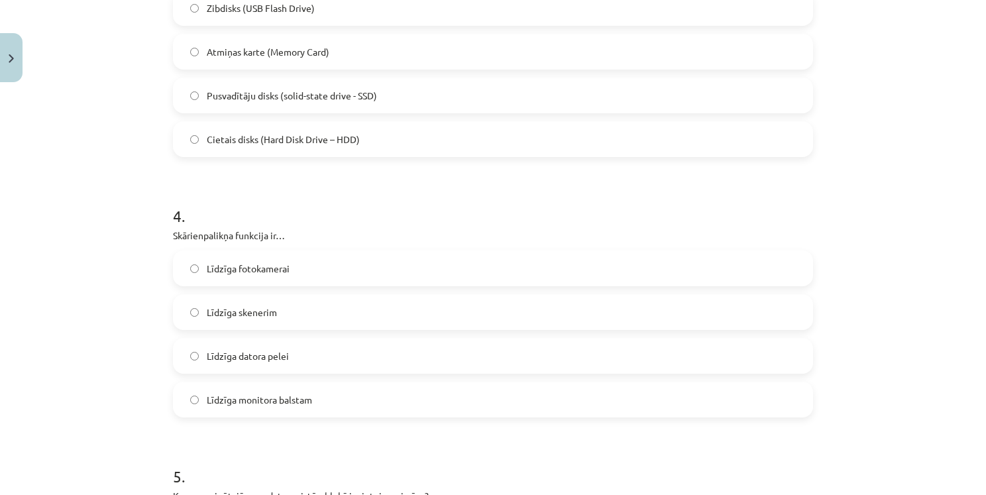
drag, startPoint x: 237, startPoint y: 354, endPoint x: 238, endPoint y: 345, distance: 10.0
click at [238, 351] on span "Līdzīga datora pelei" at bounding box center [248, 356] width 82 height 14
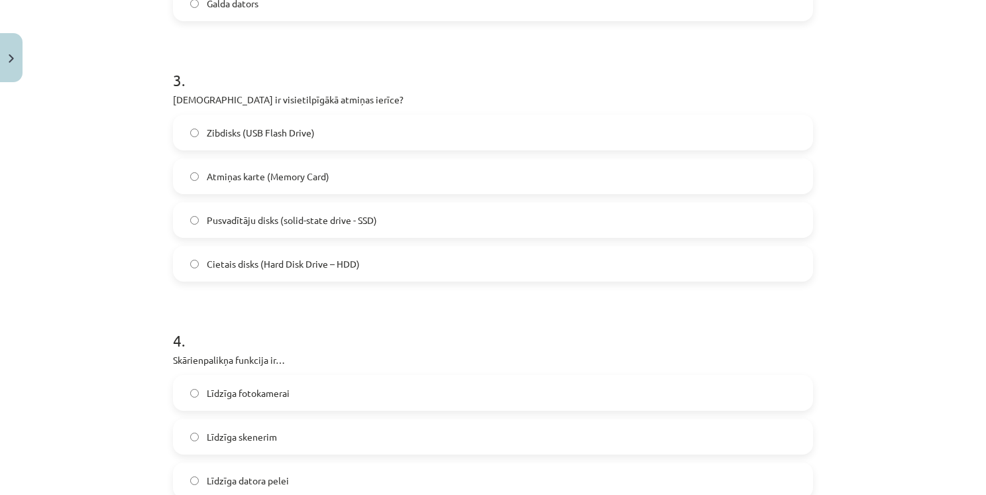
scroll to position [795, 0]
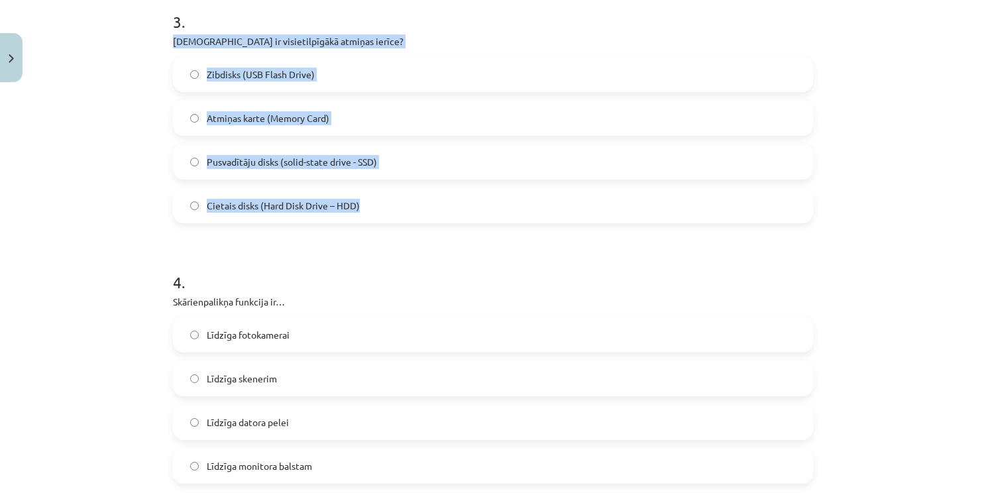
drag, startPoint x: 167, startPoint y: 38, endPoint x: 417, endPoint y: 205, distance: 300.6
click at [417, 205] on div "6 XP Saņemsi Grūts 1518 pilda Apraksts Uzdevums Palīdzība 1 . Kura no šīm ir ie…" at bounding box center [493, 209] width 656 height 1832
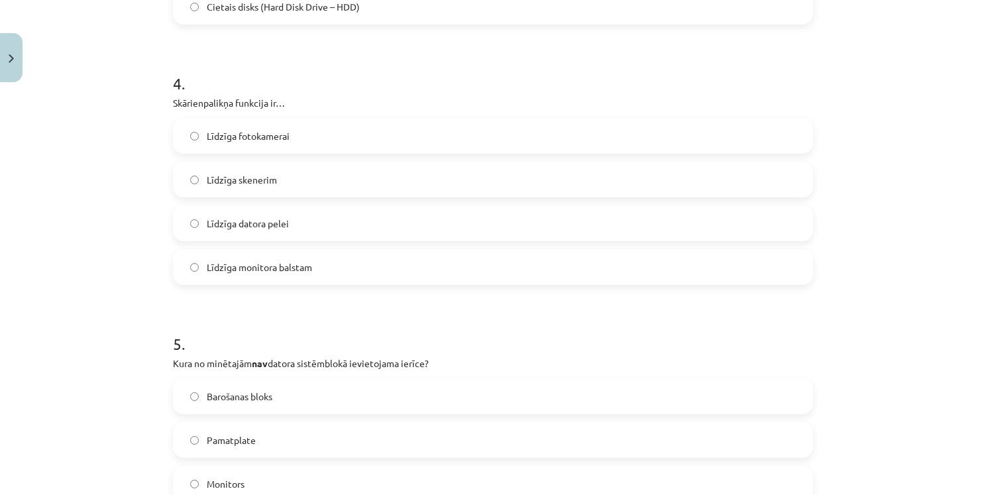
click at [37, 207] on div "Mācību tēma: Datorikas - 10. klases 1. ieskaites mācību materiāls #3 2. tēma – …" at bounding box center [493, 247] width 986 height 495
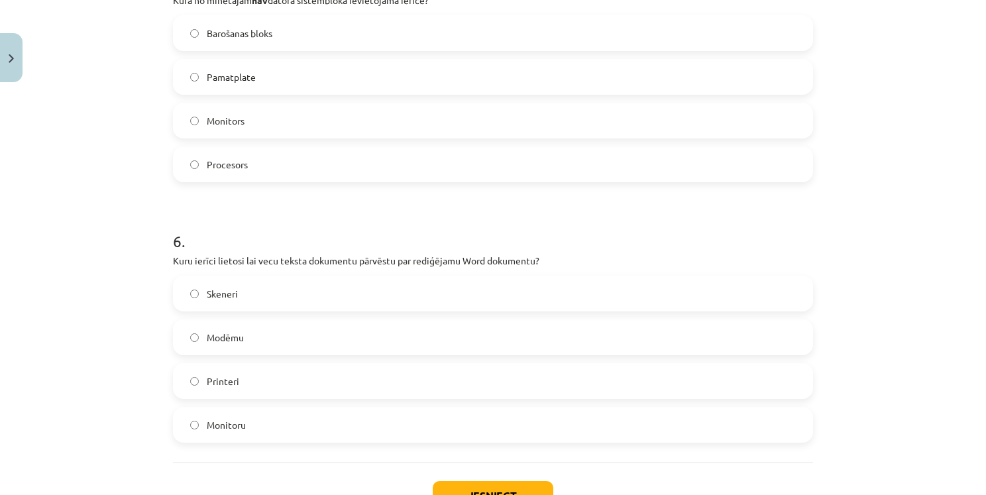
scroll to position [1458, 0]
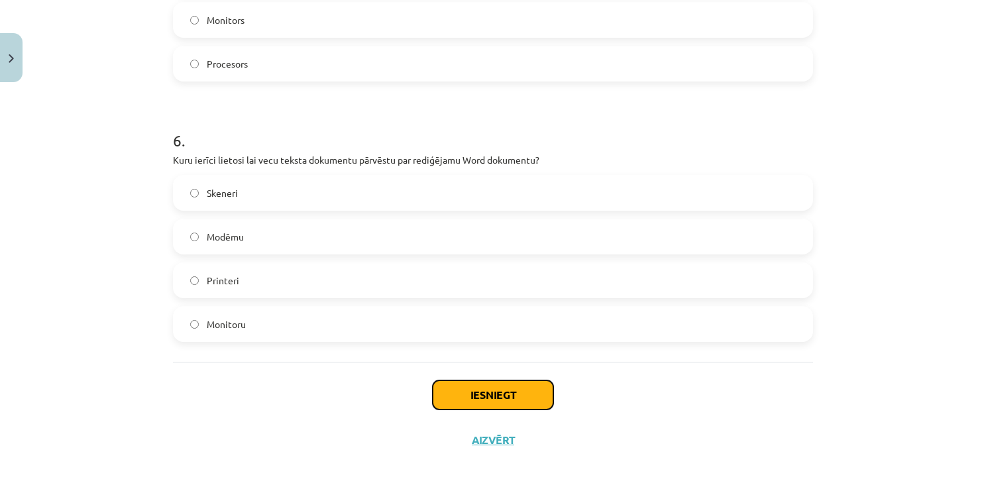
click at [527, 391] on button "Iesniegt" at bounding box center [493, 394] width 121 height 29
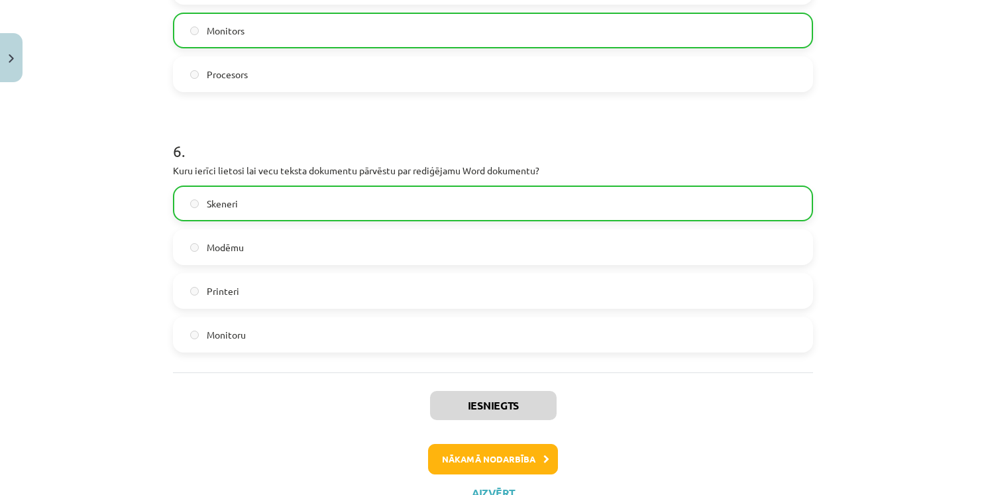
scroll to position [1499, 0]
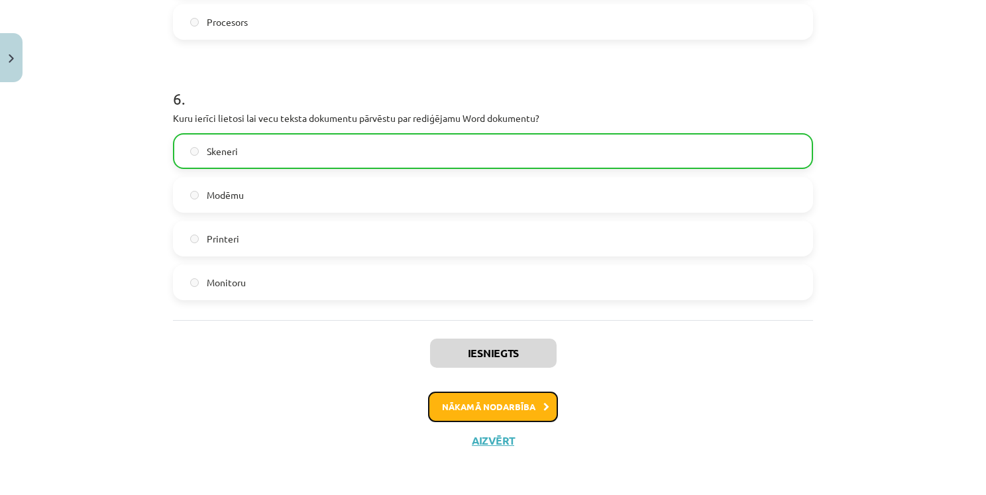
click at [484, 400] on button "Nākamā nodarbība" at bounding box center [493, 407] width 130 height 30
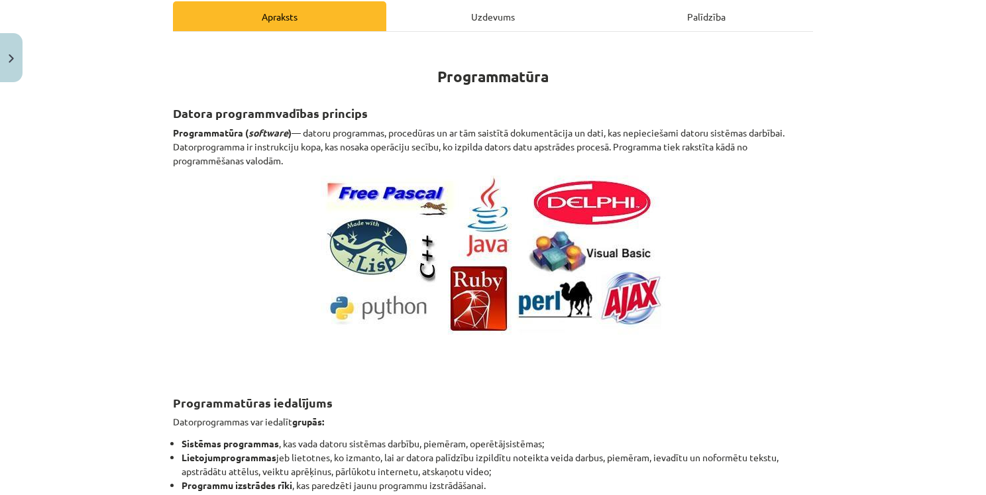
scroll to position [265, 0]
